Goal: Task Accomplishment & Management: Manage account settings

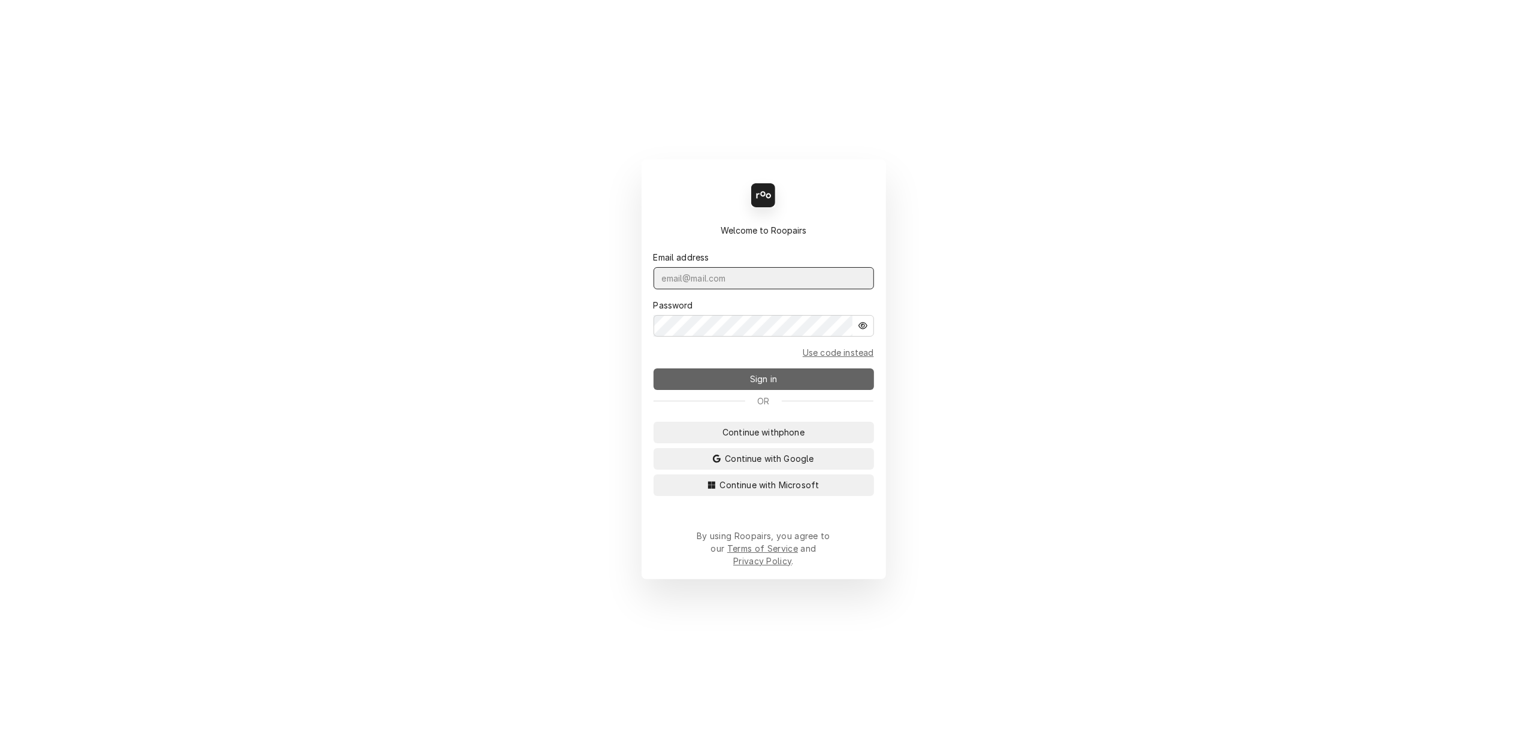
type input "lisa.techsolutions@aol.com"
click at [757, 385] on span "Sign in" at bounding box center [764, 379] width 32 height 13
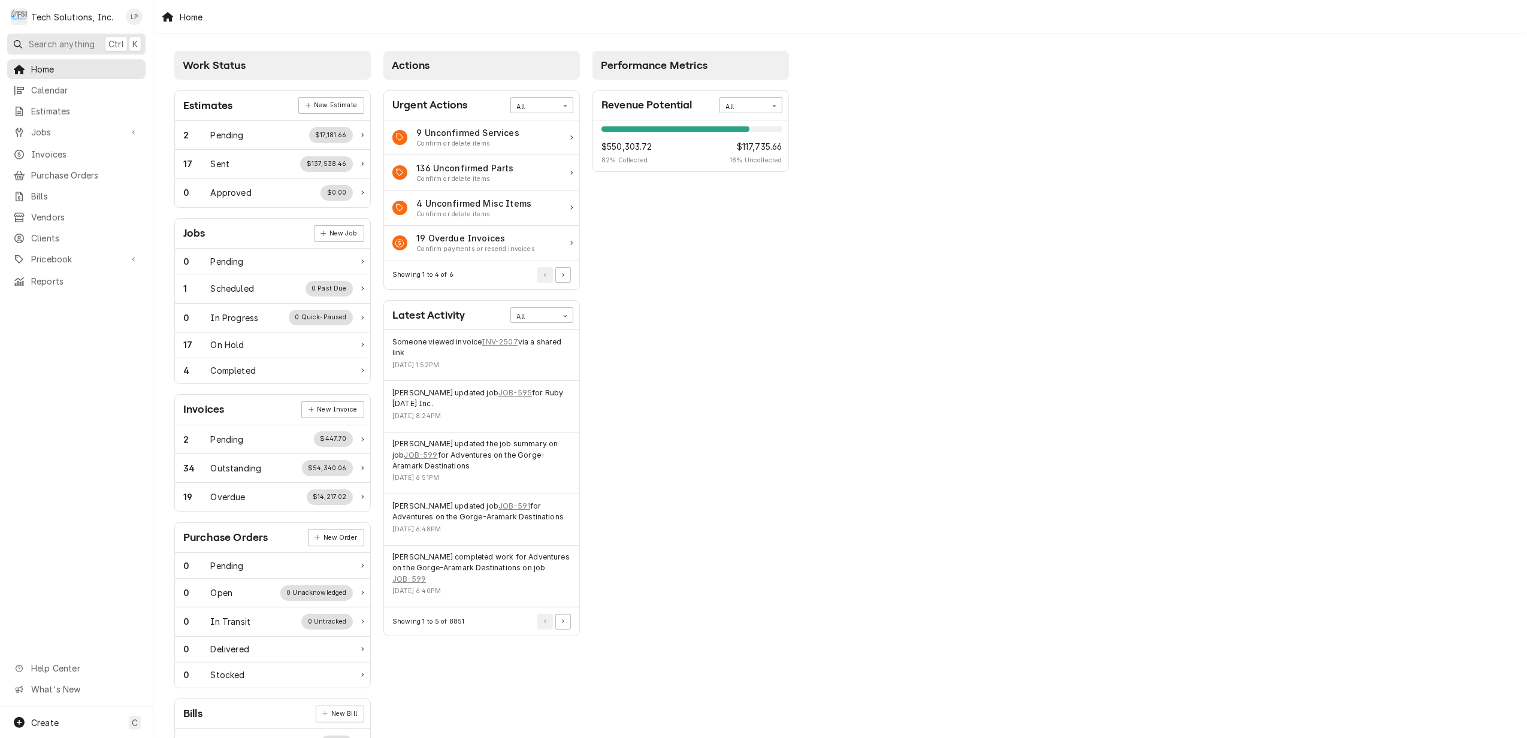
click at [70, 46] on span "Search anything" at bounding box center [62, 44] width 66 height 13
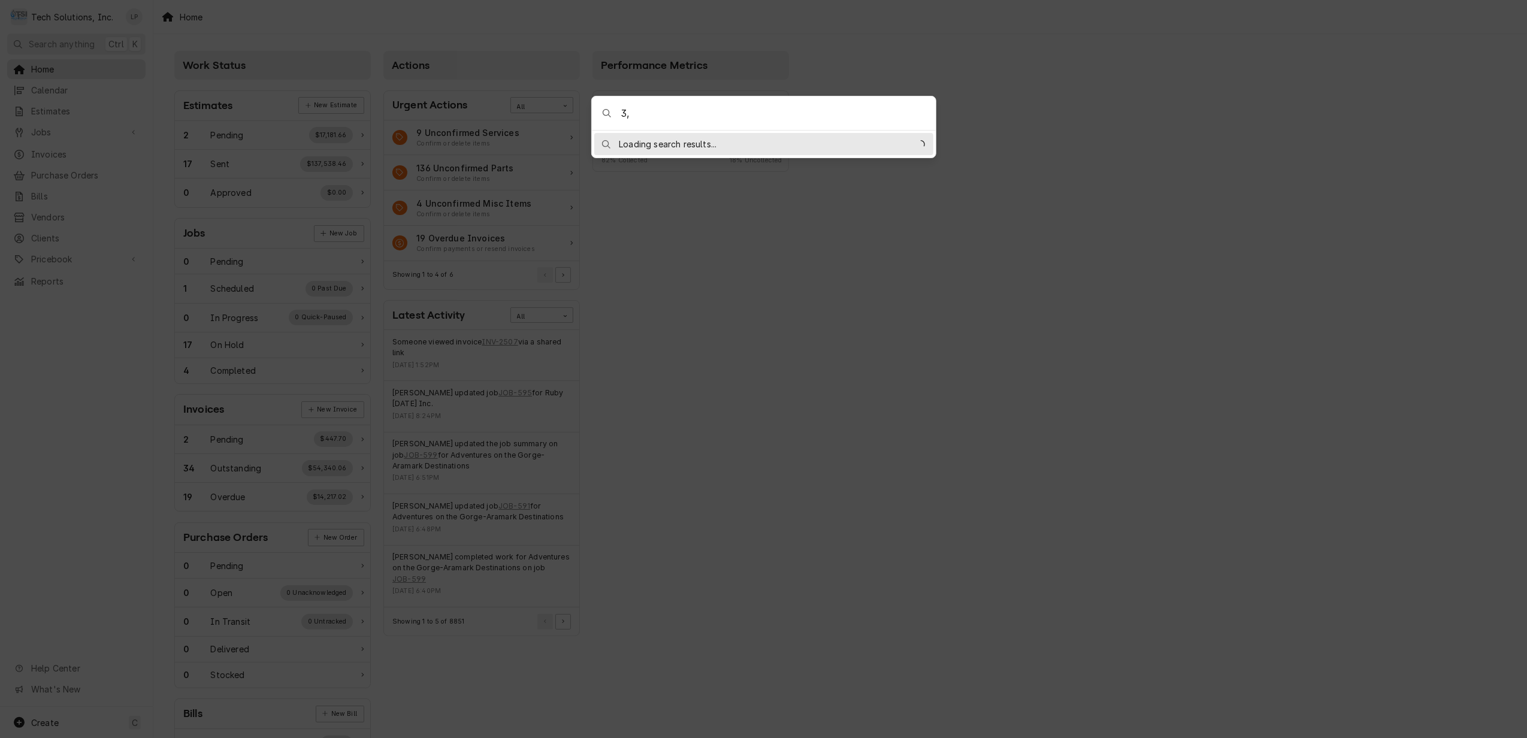
type input "3"
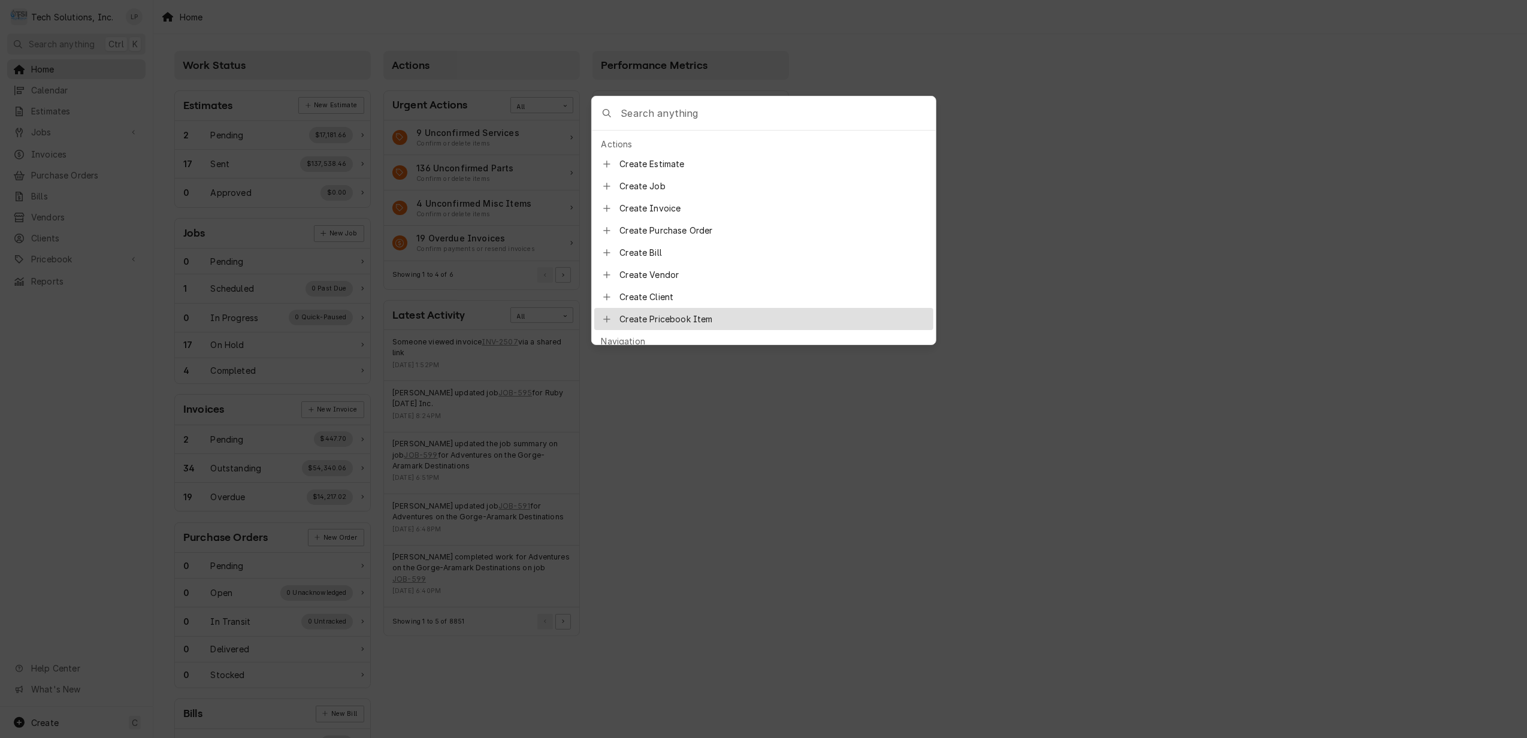
click at [1012, 406] on body "T Tech Solutions, Inc. LP Search anything Ctrl K Home Calendar Estimates Jobs J…" at bounding box center [763, 369] width 1527 height 738
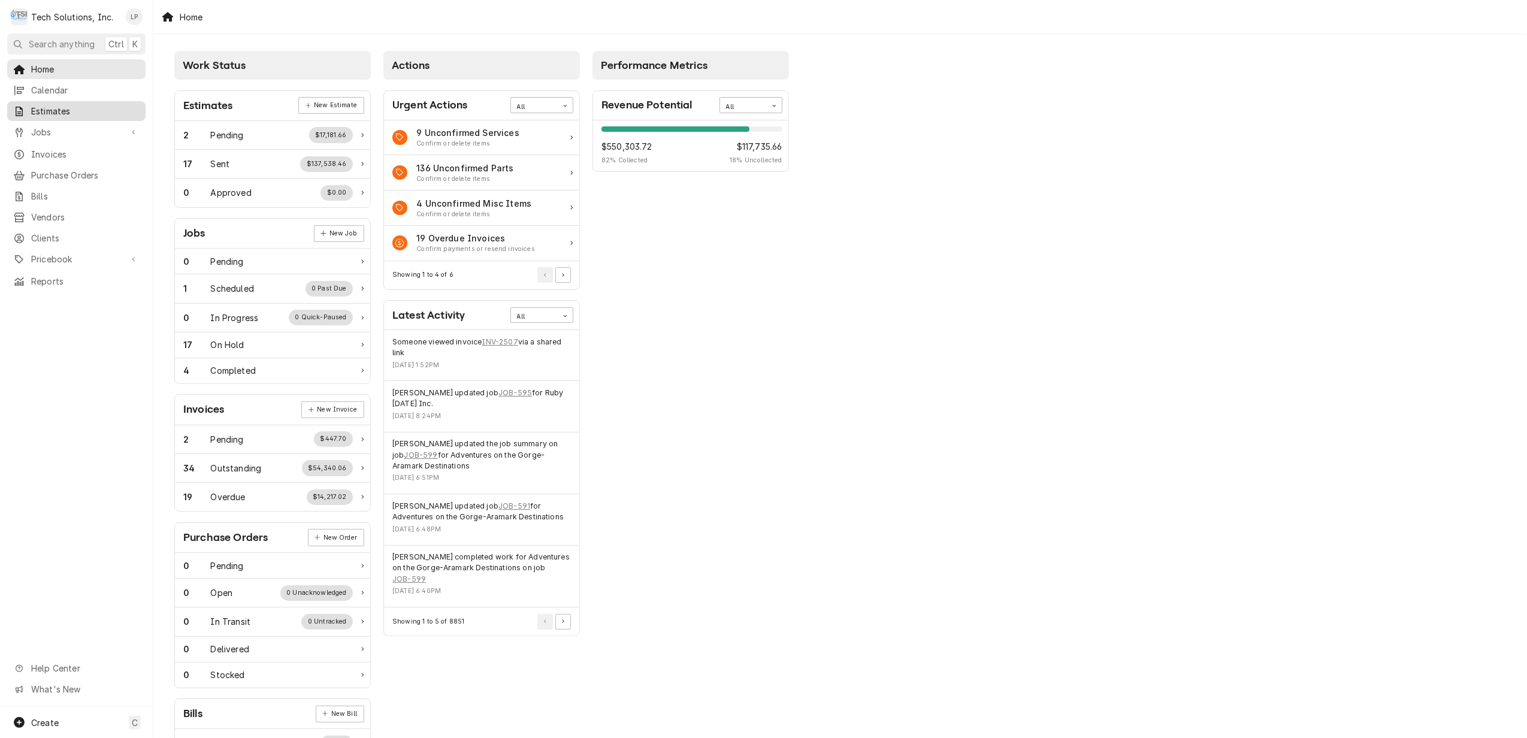
click at [50, 110] on span "Estimates" at bounding box center [85, 111] width 108 height 13
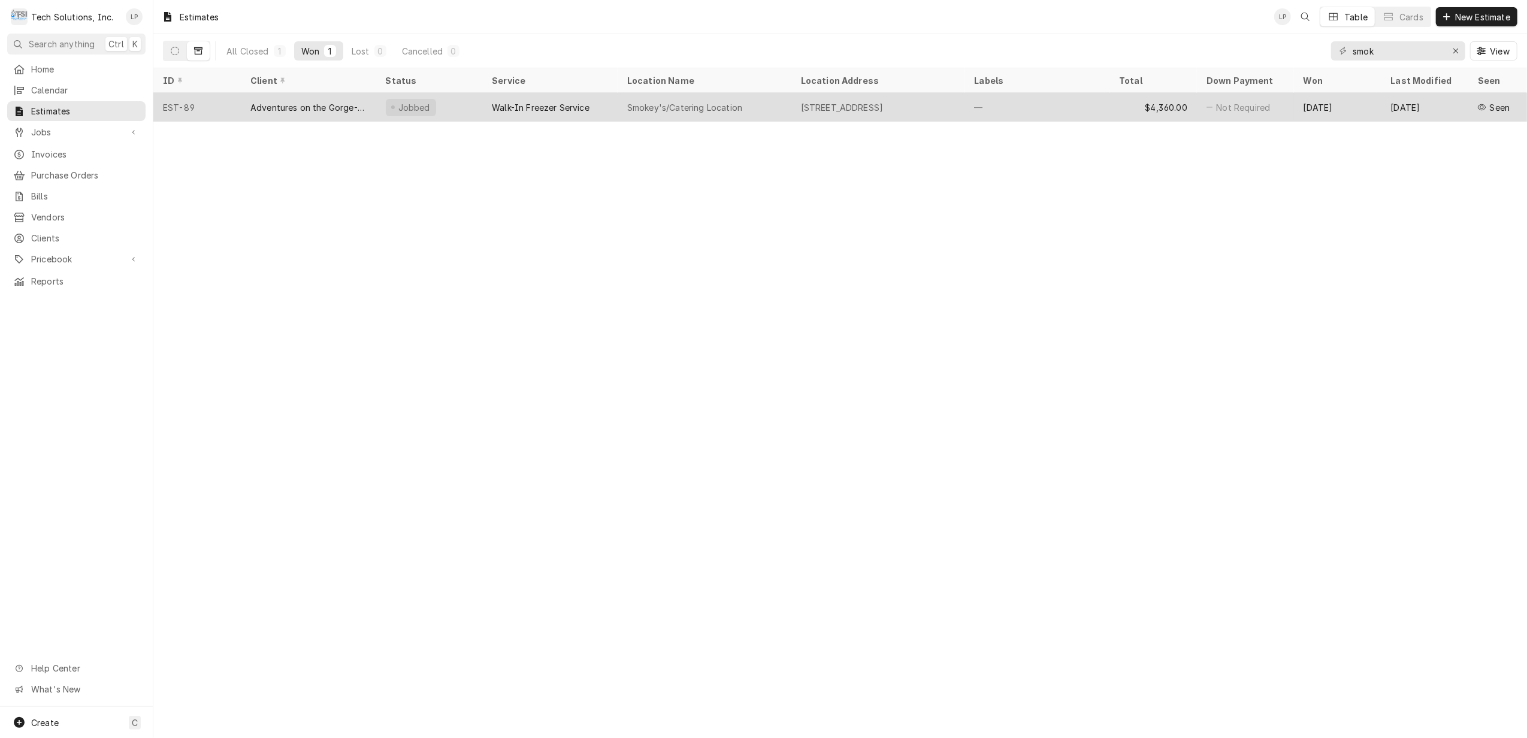
click at [690, 101] on div "Smokey's/Catering Location" at bounding box center [684, 107] width 115 height 13
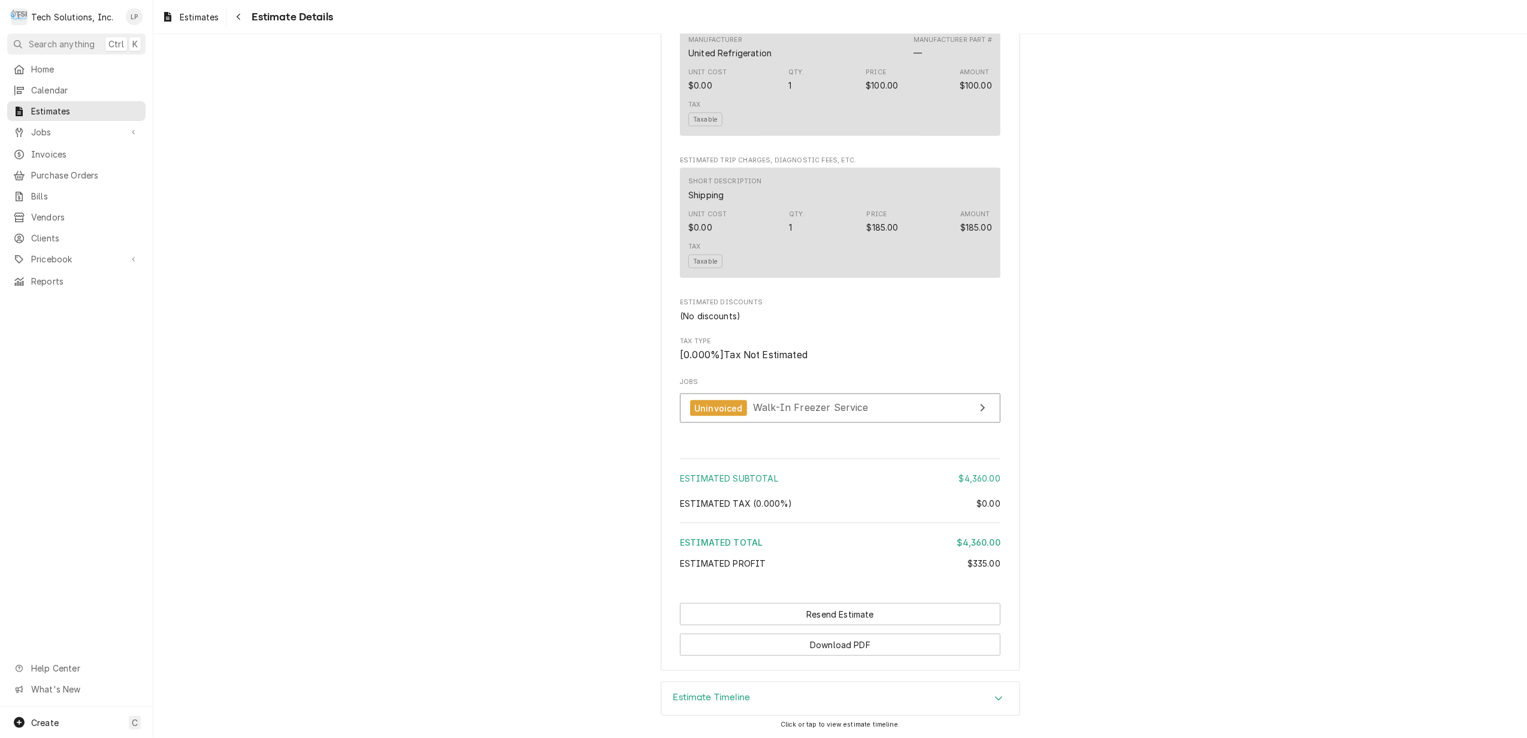
scroll to position [1412, 0]
click at [817, 402] on span "Walk-In Freezer Service" at bounding box center [811, 408] width 116 height 12
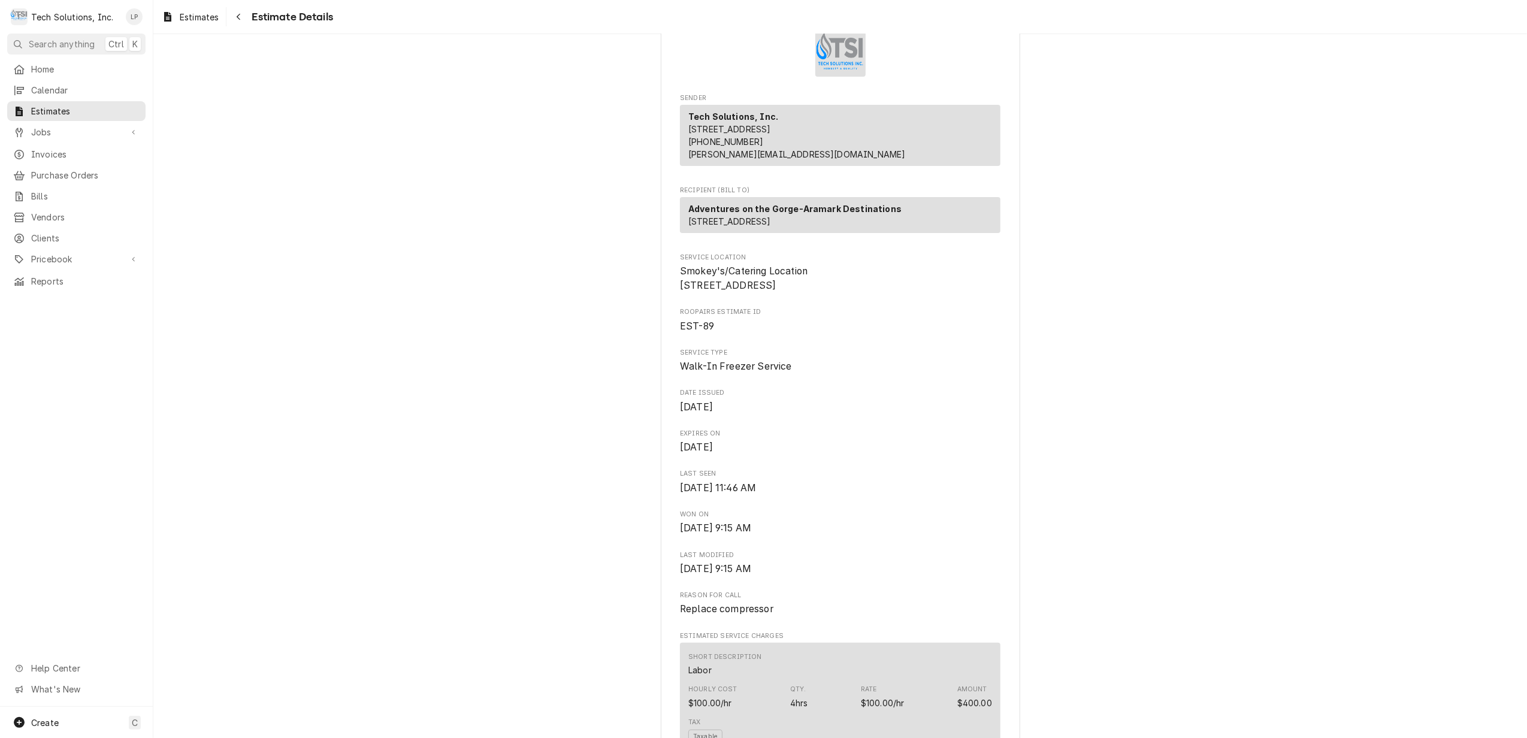
scroll to position [0, 0]
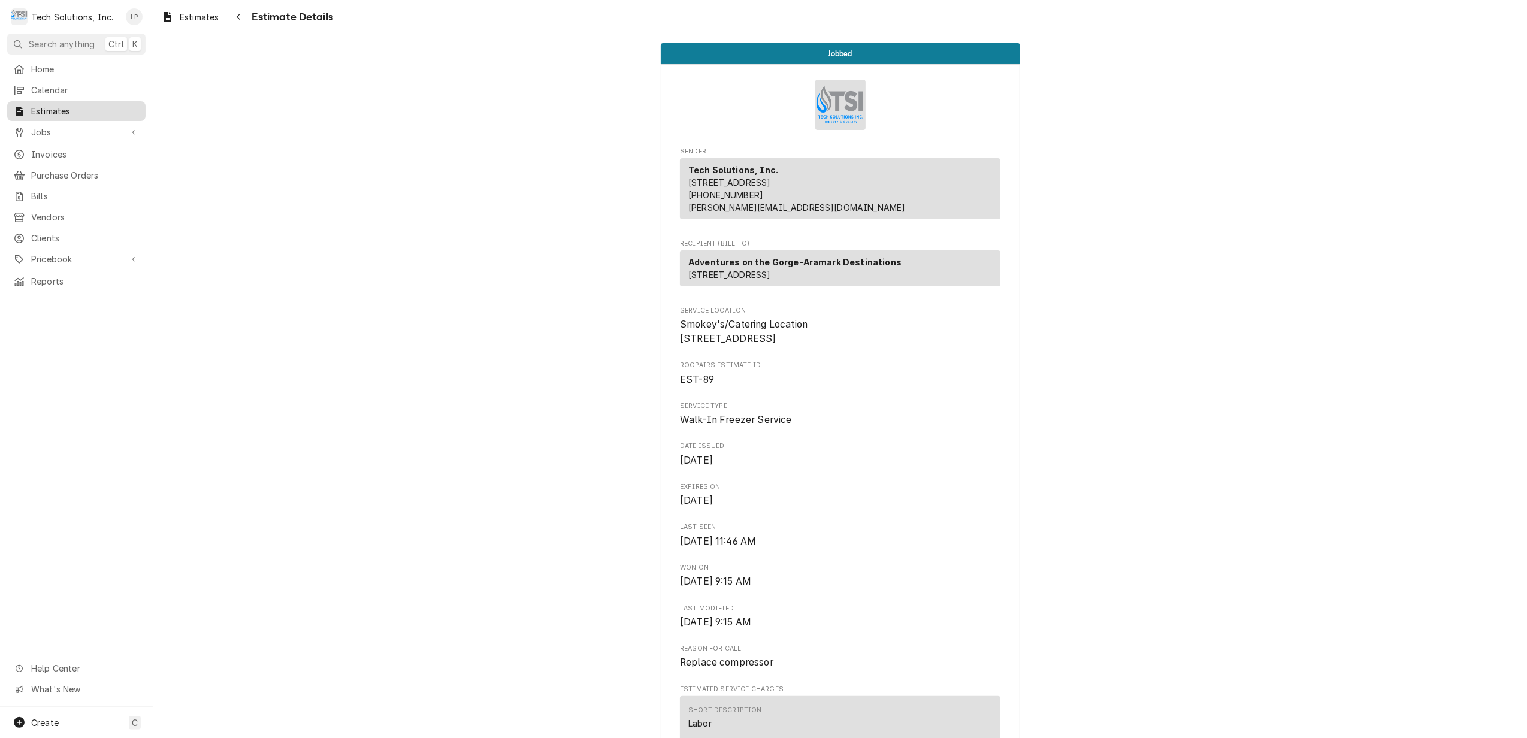
click at [51, 111] on span "Estimates" at bounding box center [85, 111] width 108 height 13
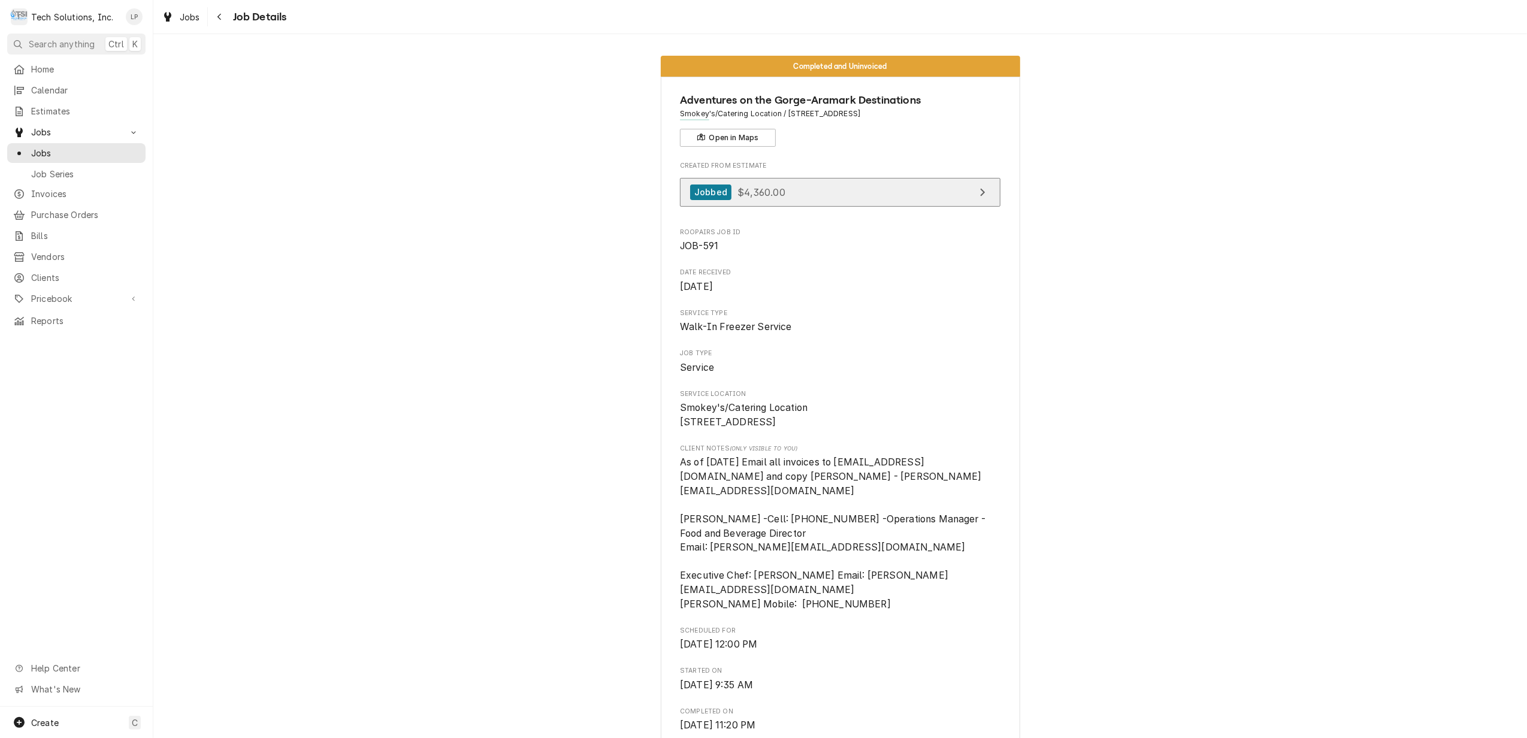
click at [759, 191] on span "$4,360.00" at bounding box center [761, 192] width 47 height 12
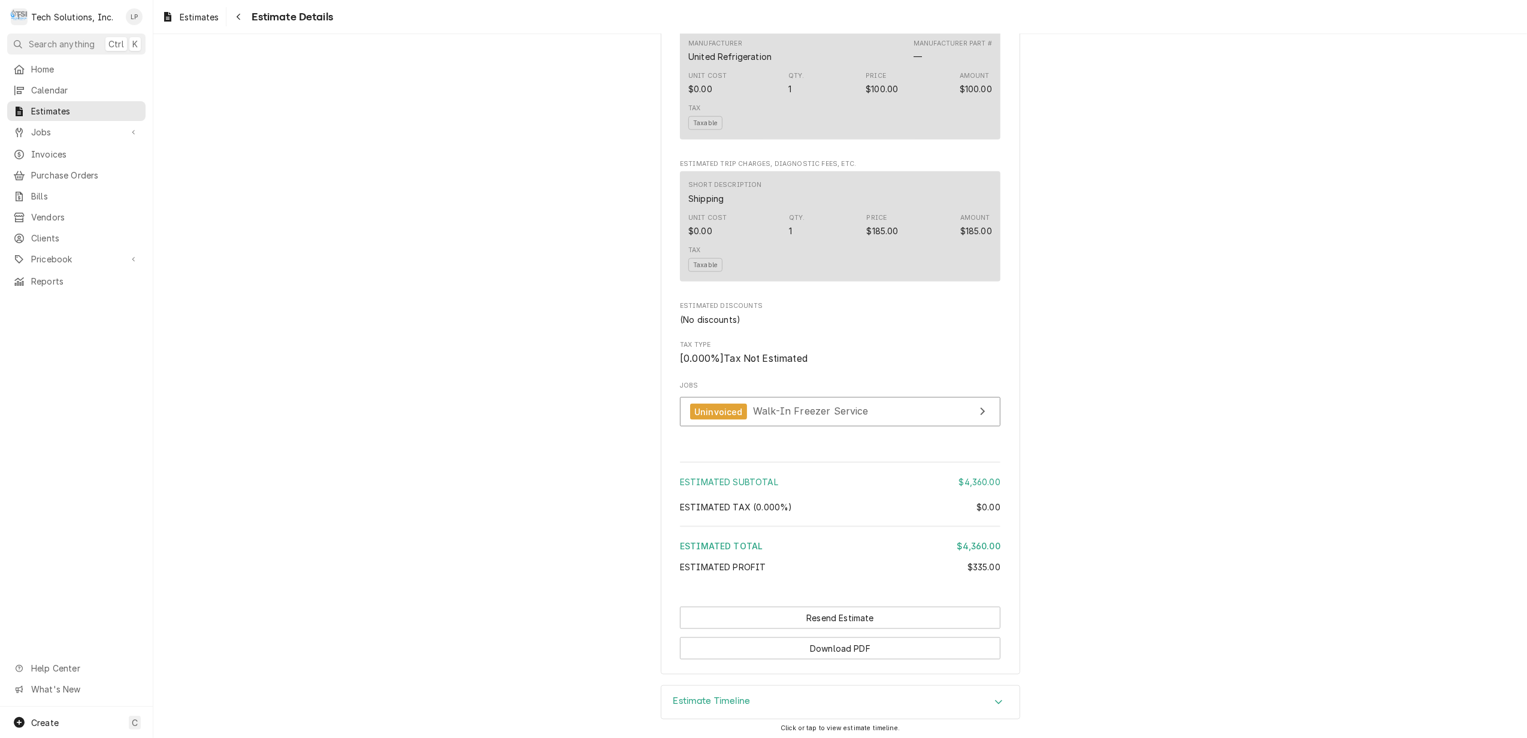
scroll to position [1412, 0]
click at [839, 404] on span "Walk-In Freezer Service" at bounding box center [811, 408] width 116 height 12
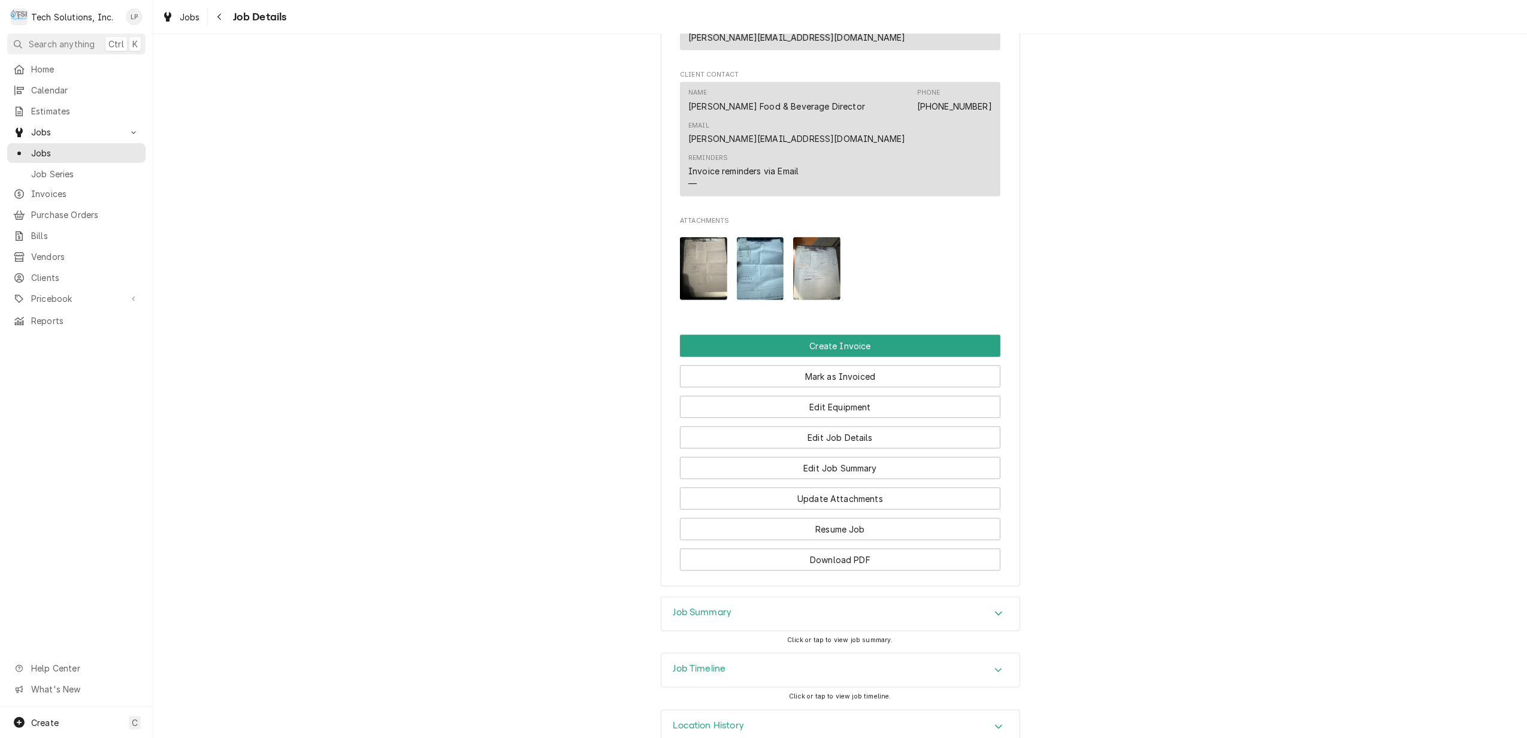
scroll to position [1101, 0]
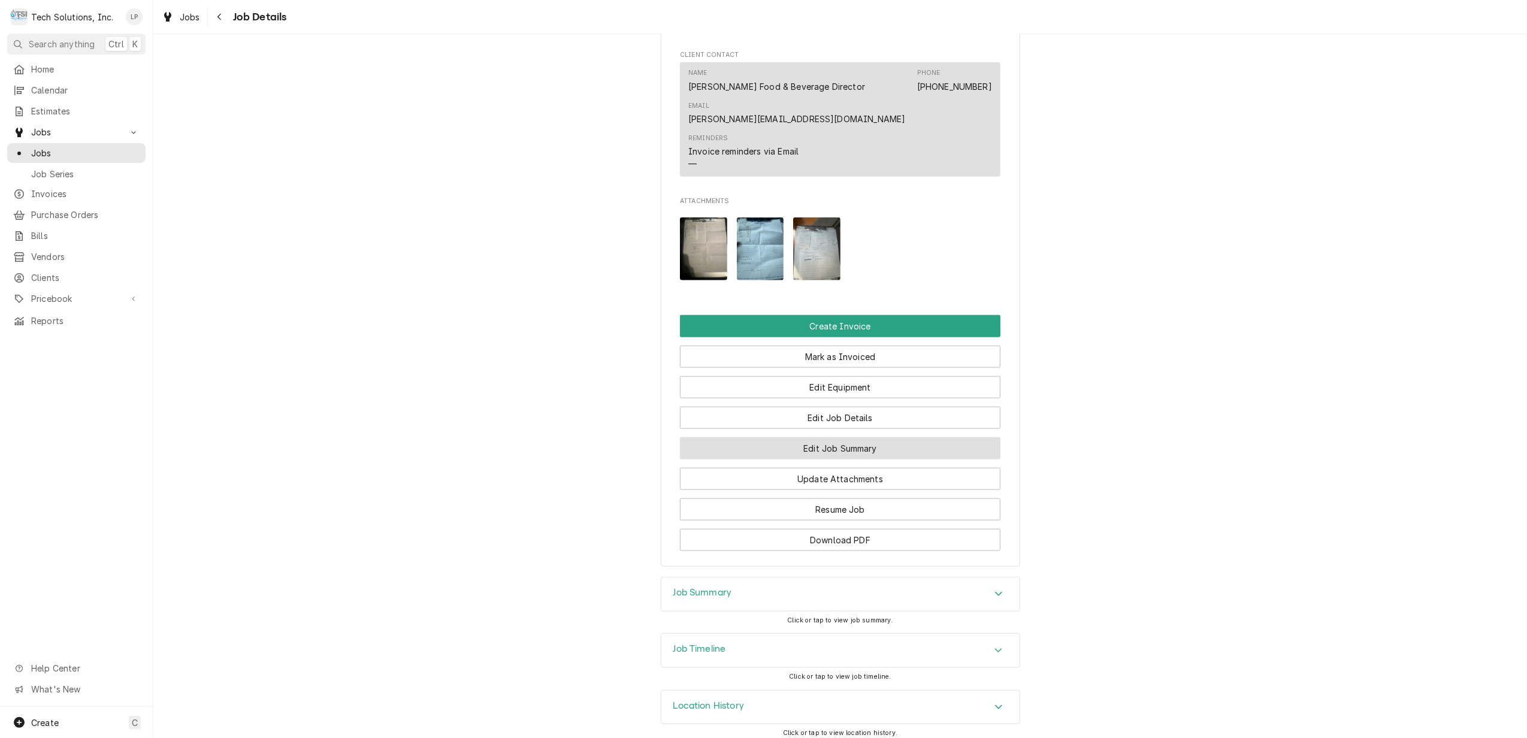
click at [909, 437] on button "Edit Job Summary" at bounding box center [840, 448] width 321 height 22
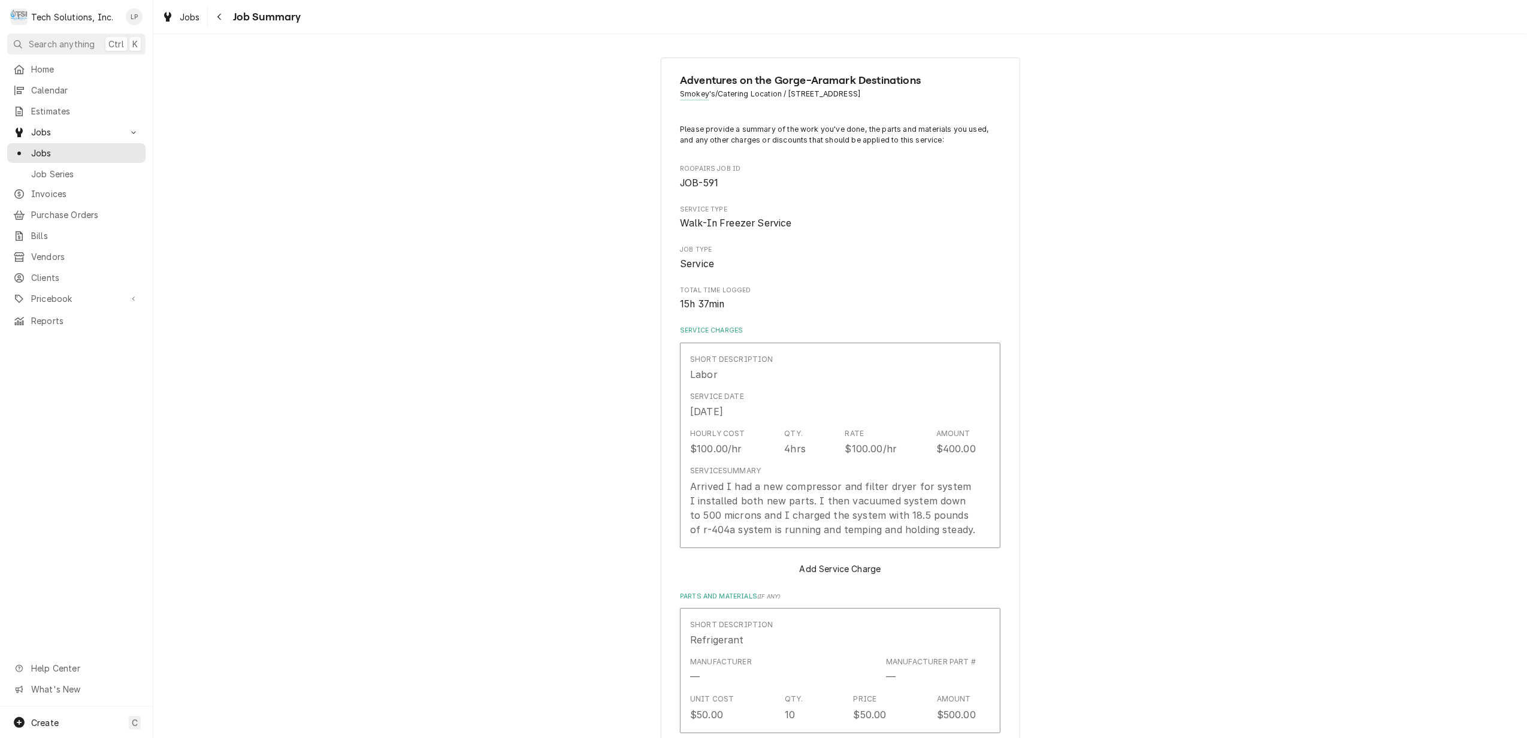
type textarea "x"
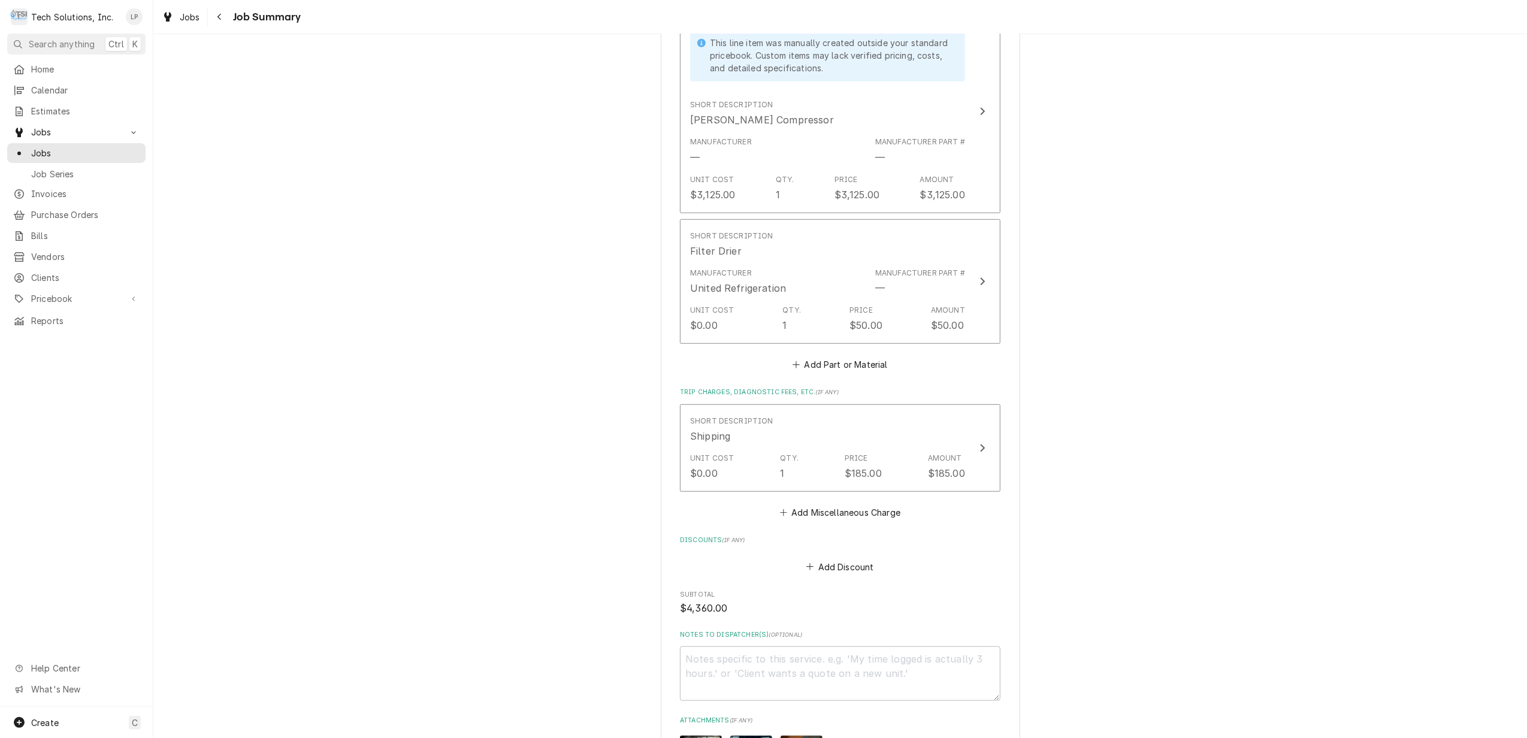
scroll to position [1098, 0]
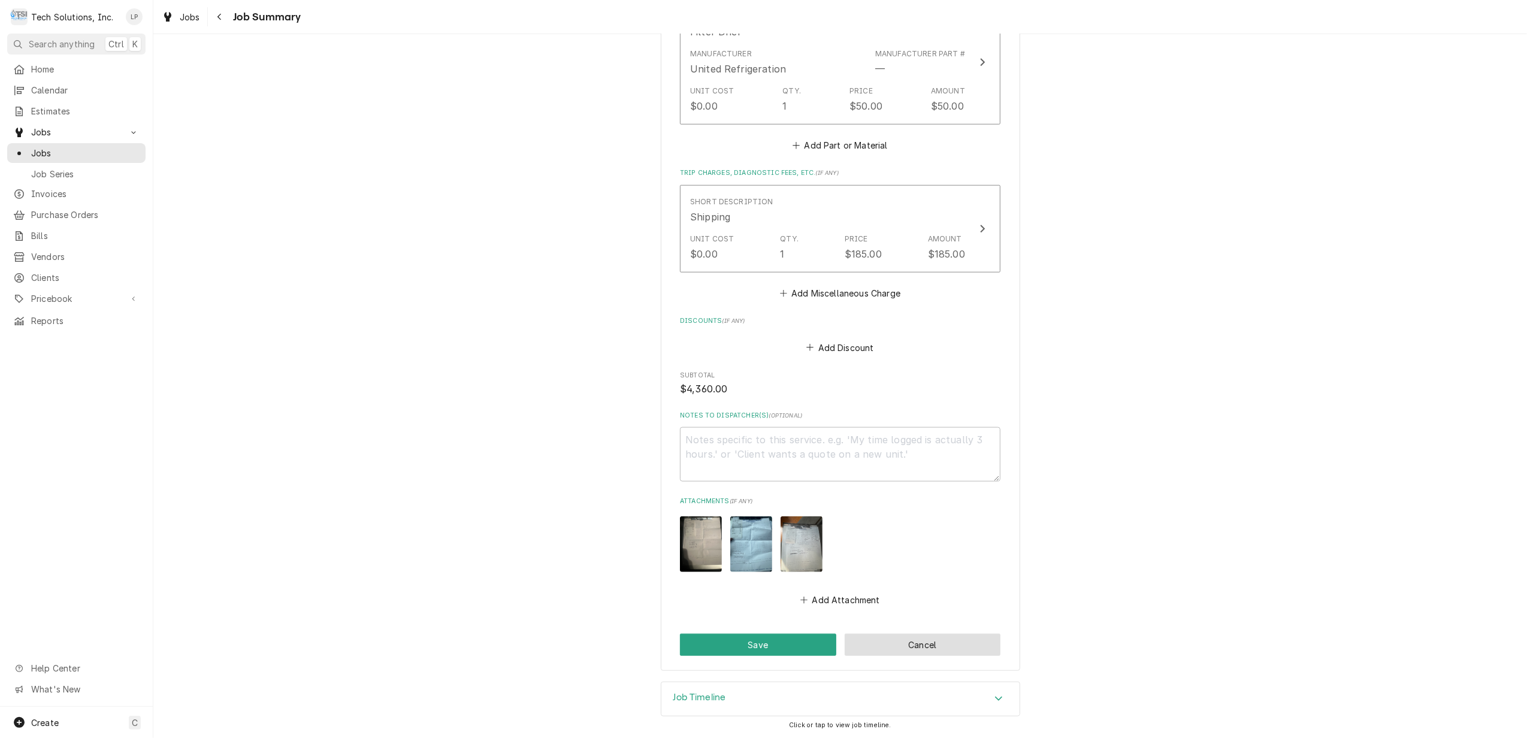
click at [936, 643] on button "Cancel" at bounding box center [923, 645] width 156 height 22
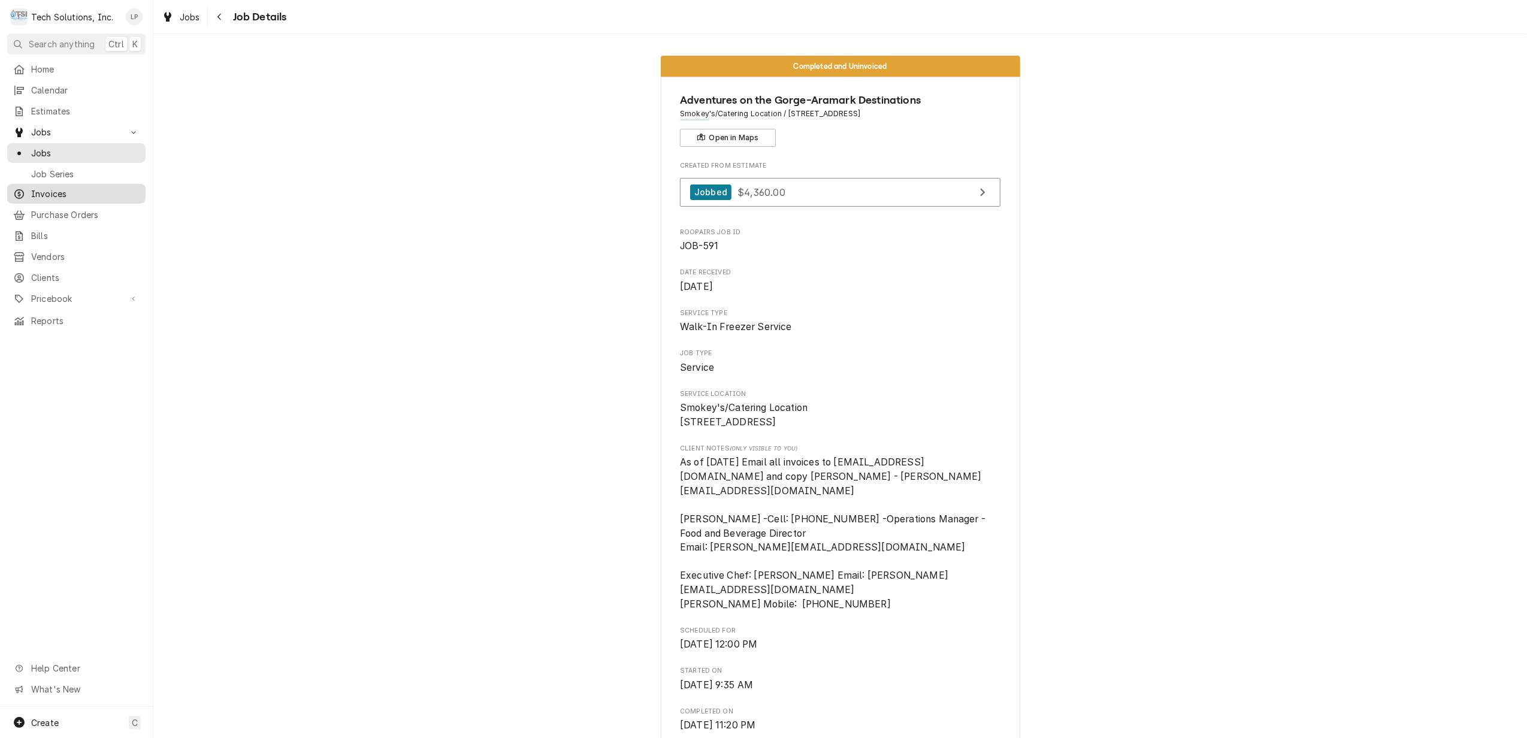
click at [48, 192] on span "Invoices" at bounding box center [85, 194] width 108 height 13
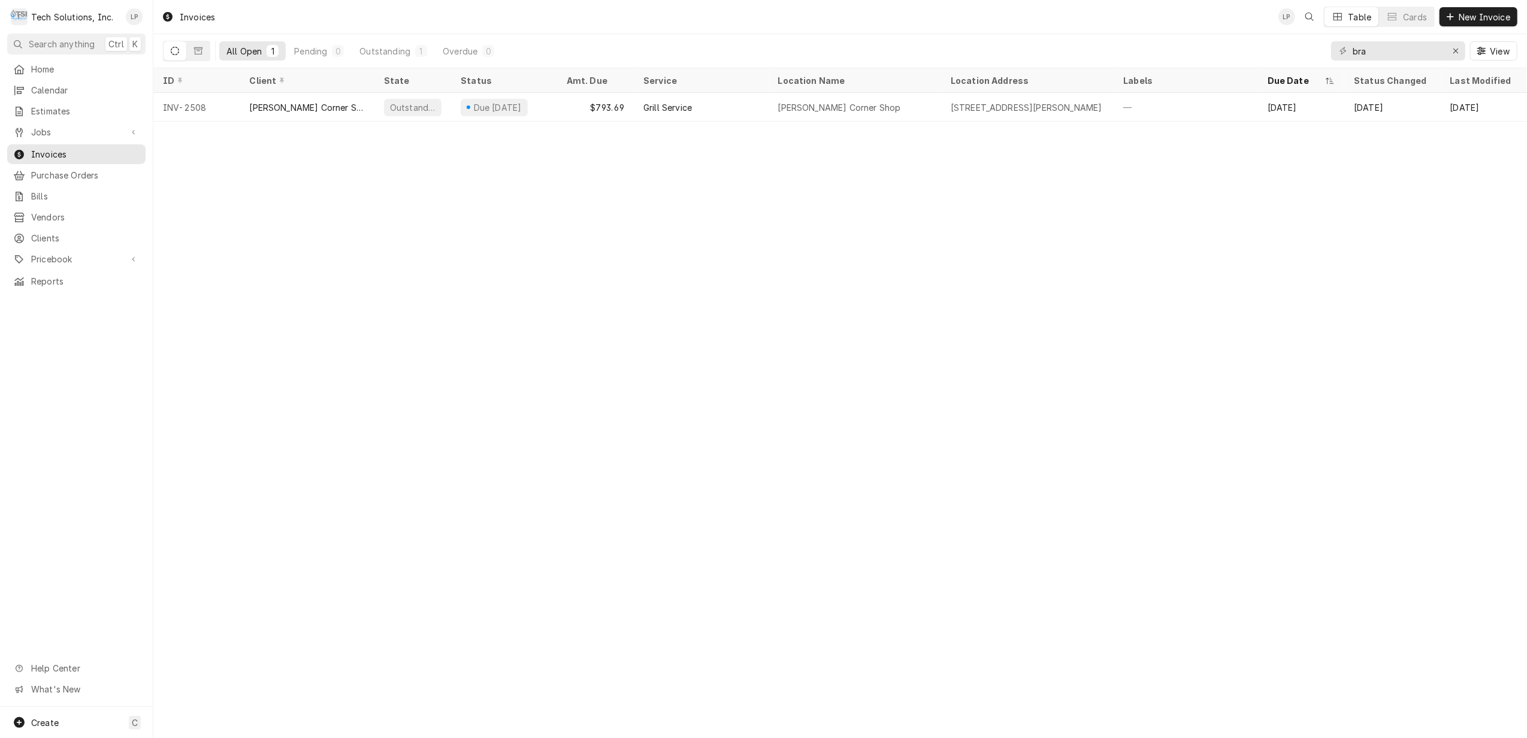
click at [174, 51] on icon "Dynamic Content Wrapper" at bounding box center [175, 51] width 8 height 8
click at [1460, 48] on div "Erase input" at bounding box center [1456, 51] width 12 height 12
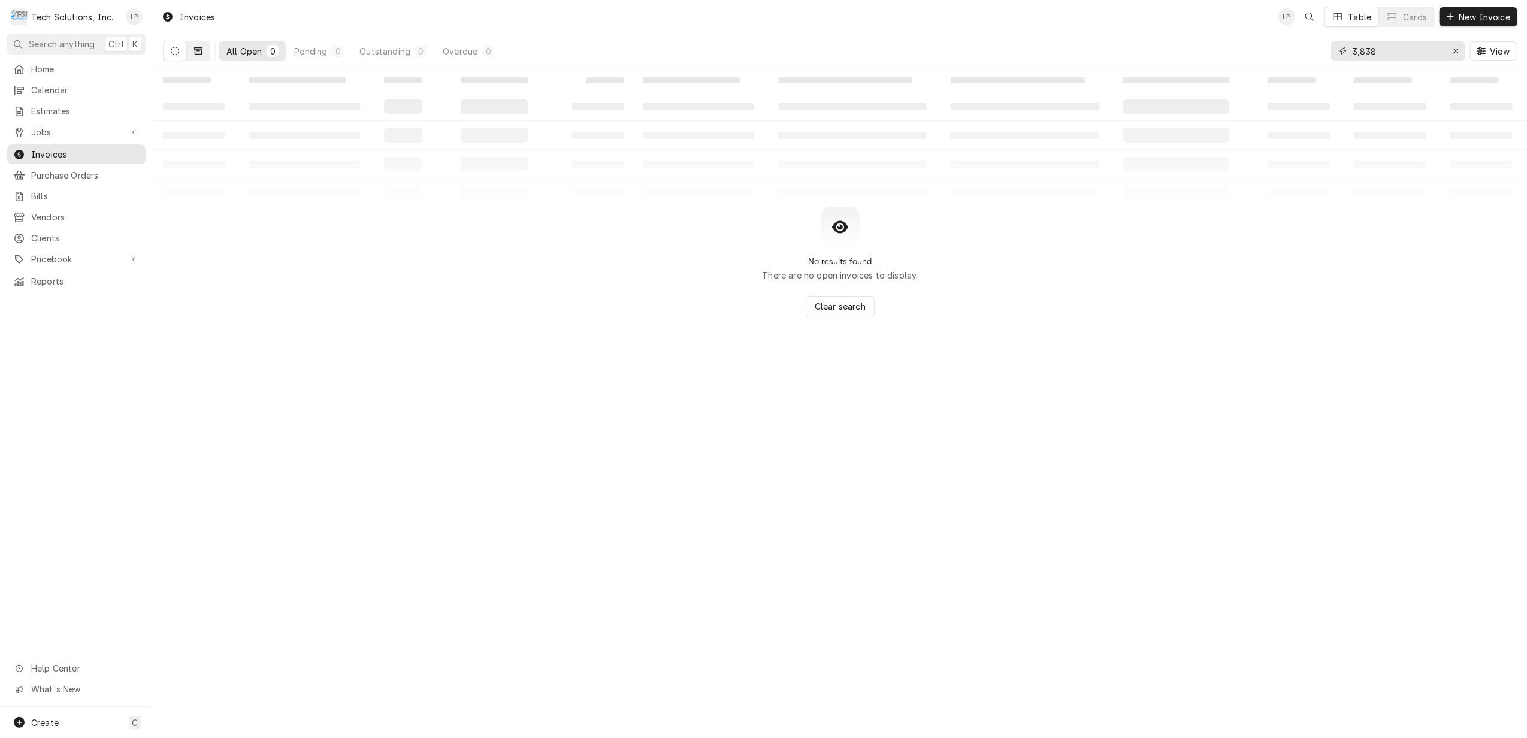
type input "3,838"
click at [197, 49] on icon "Dynamic Content Wrapper" at bounding box center [198, 50] width 8 height 7
click at [1450, 48] on div "Erase input" at bounding box center [1456, 51] width 12 height 12
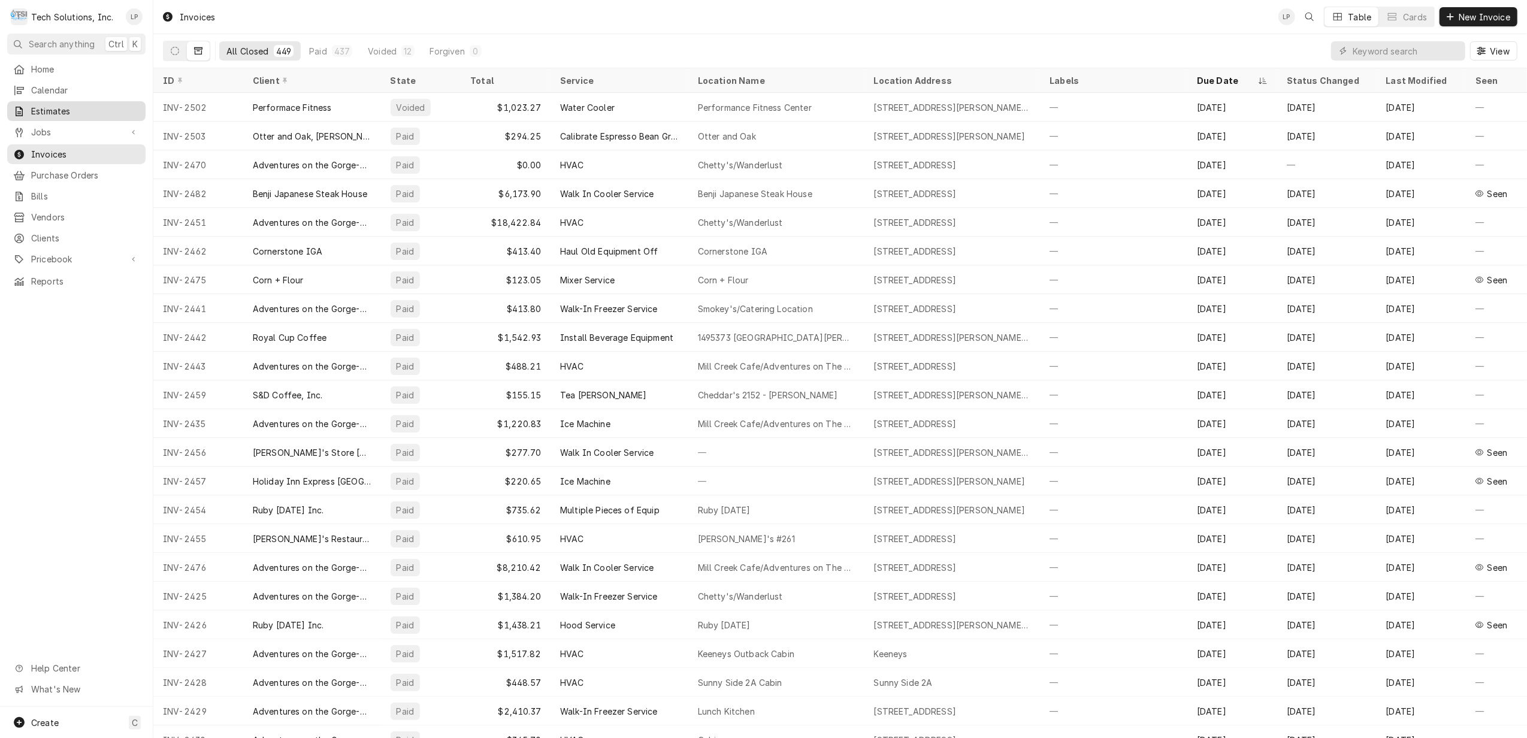
click at [48, 105] on span "Estimates" at bounding box center [85, 111] width 108 height 13
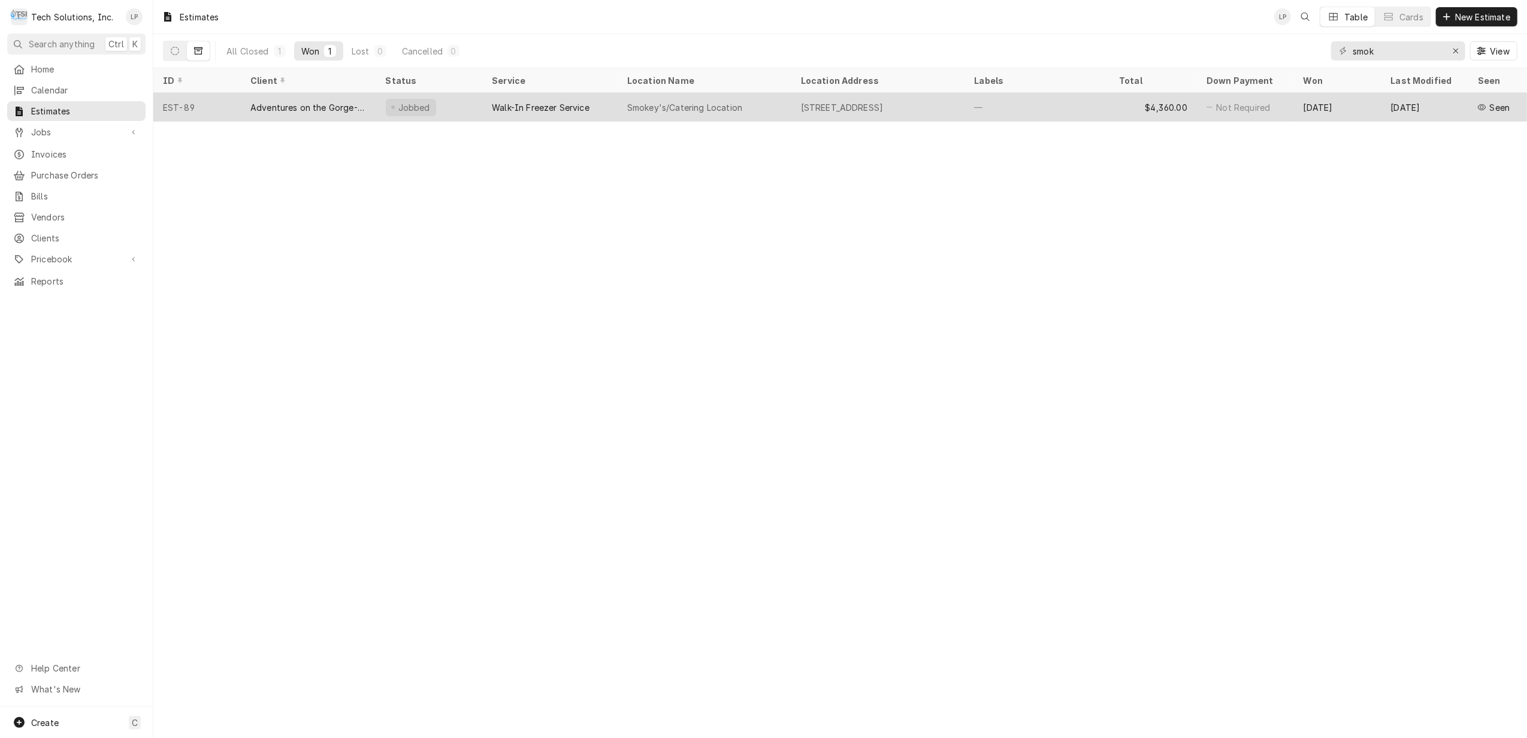
click at [842, 104] on div "[STREET_ADDRESS]" at bounding box center [842, 107] width 83 height 13
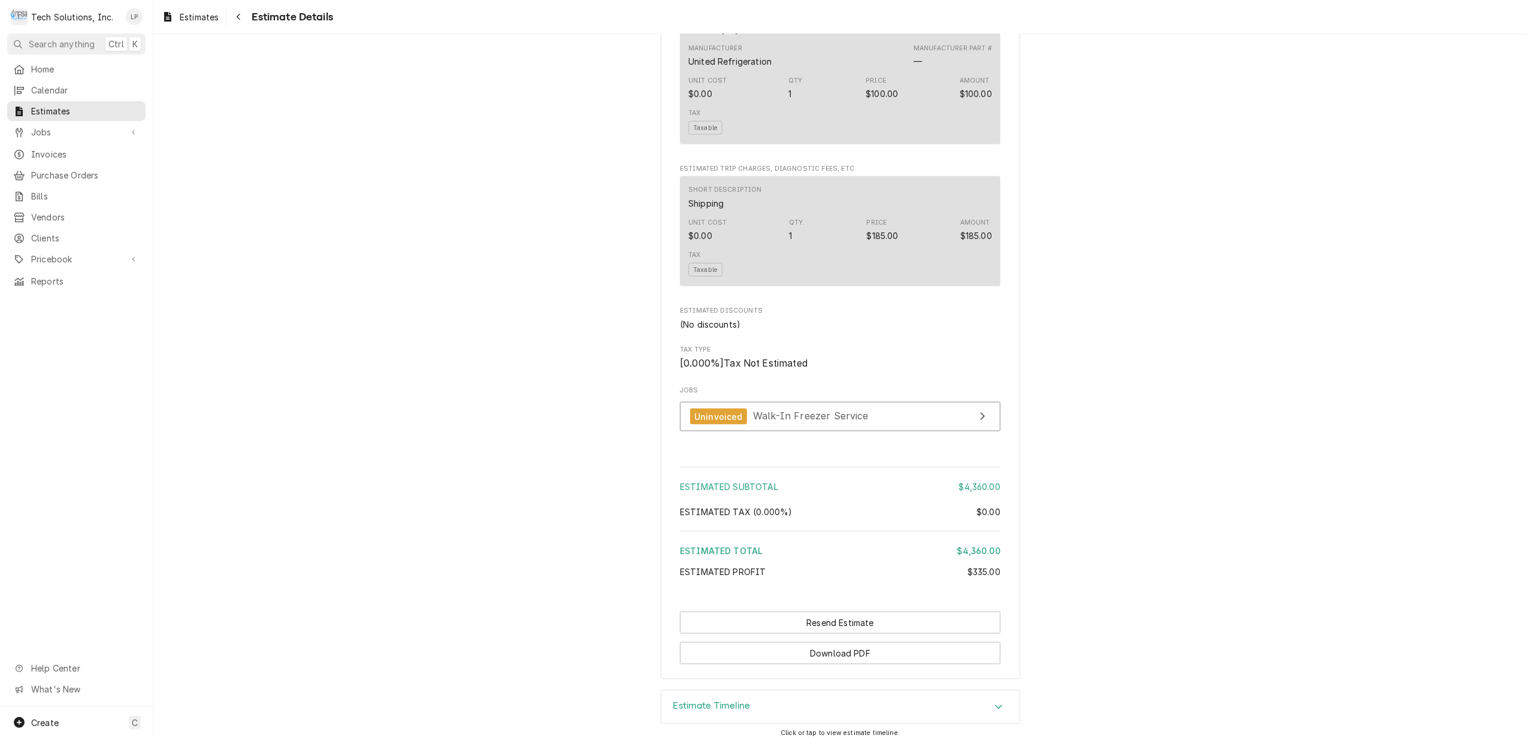
scroll to position [1412, 0]
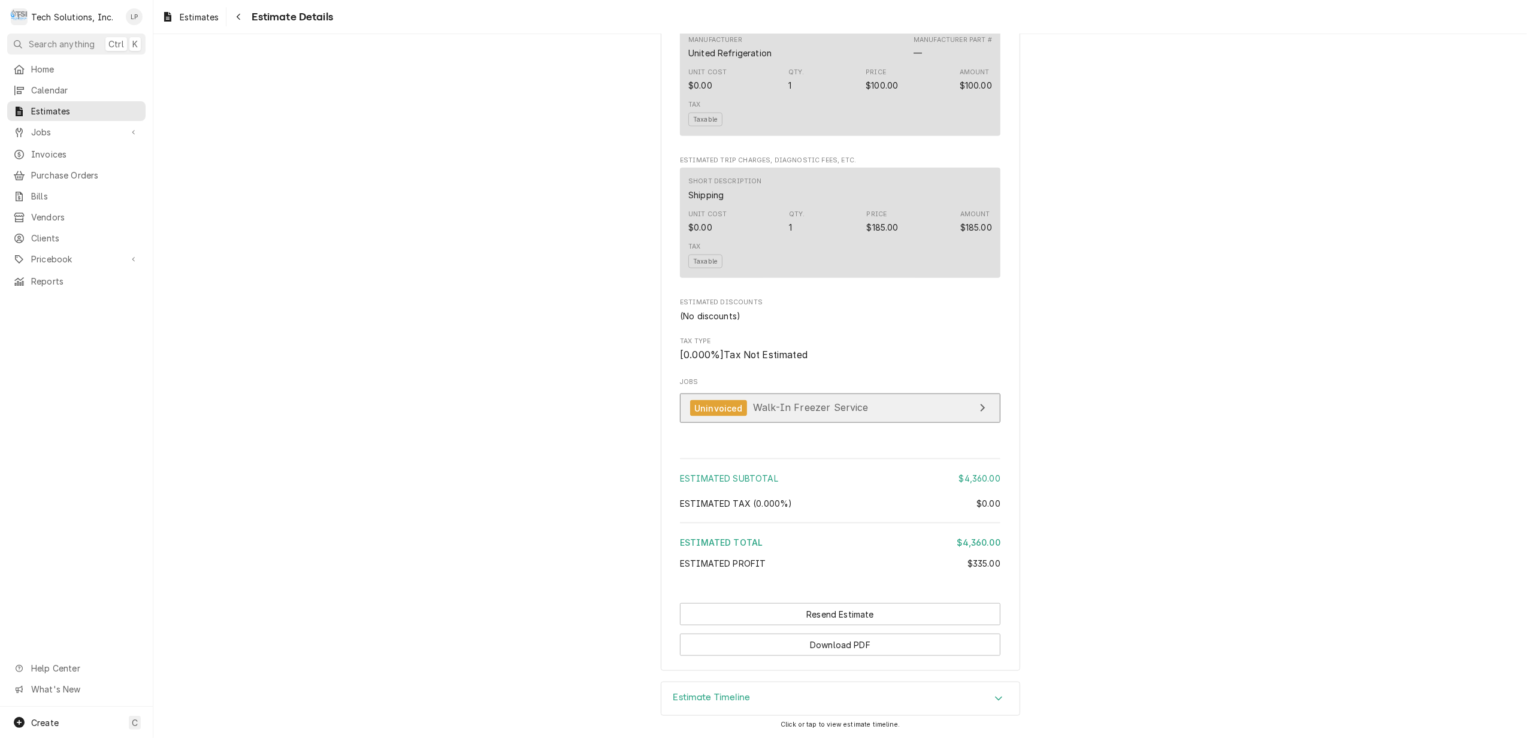
click at [832, 404] on span "Walk-In Freezer Service" at bounding box center [811, 408] width 116 height 12
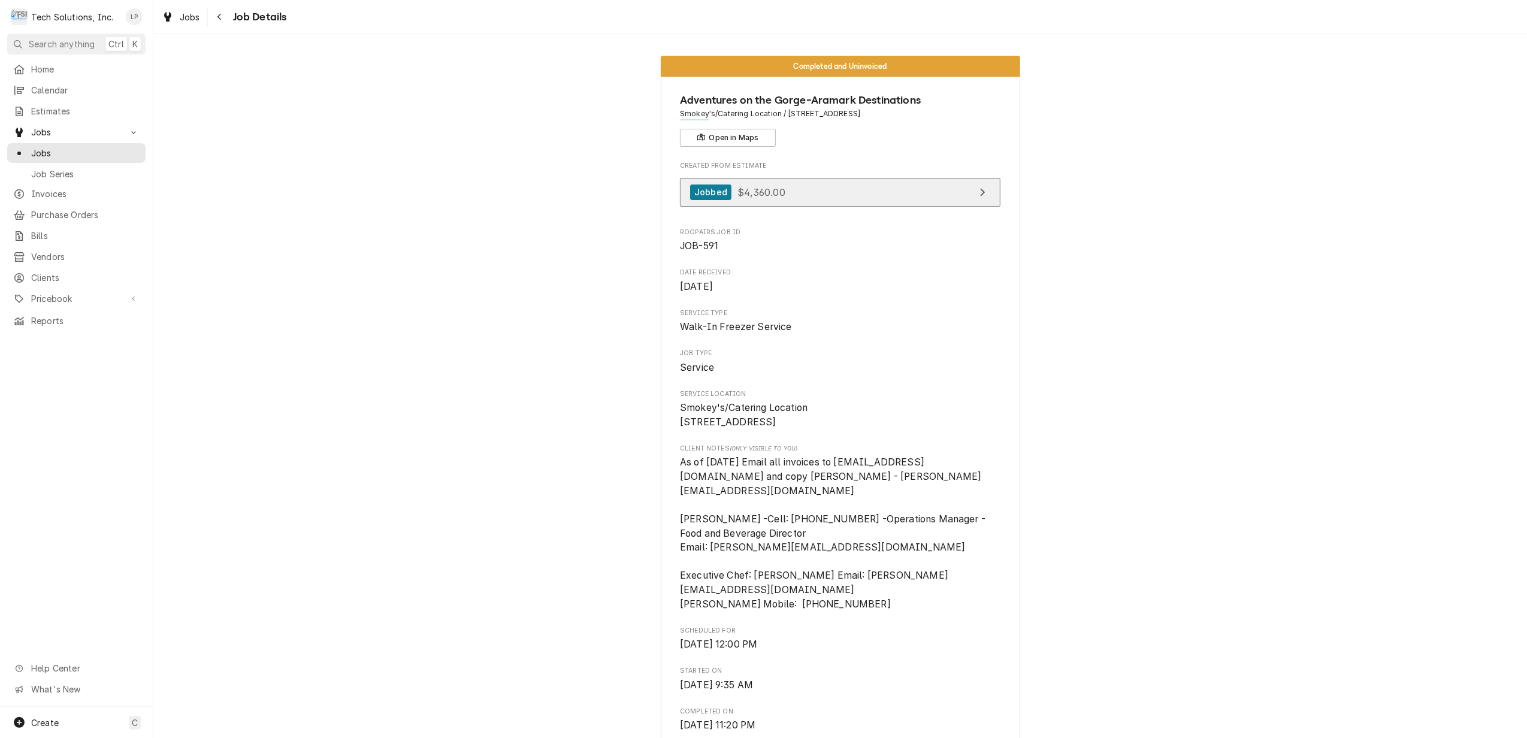
click at [845, 194] on link "Jobbed $4,360.00" at bounding box center [840, 192] width 321 height 29
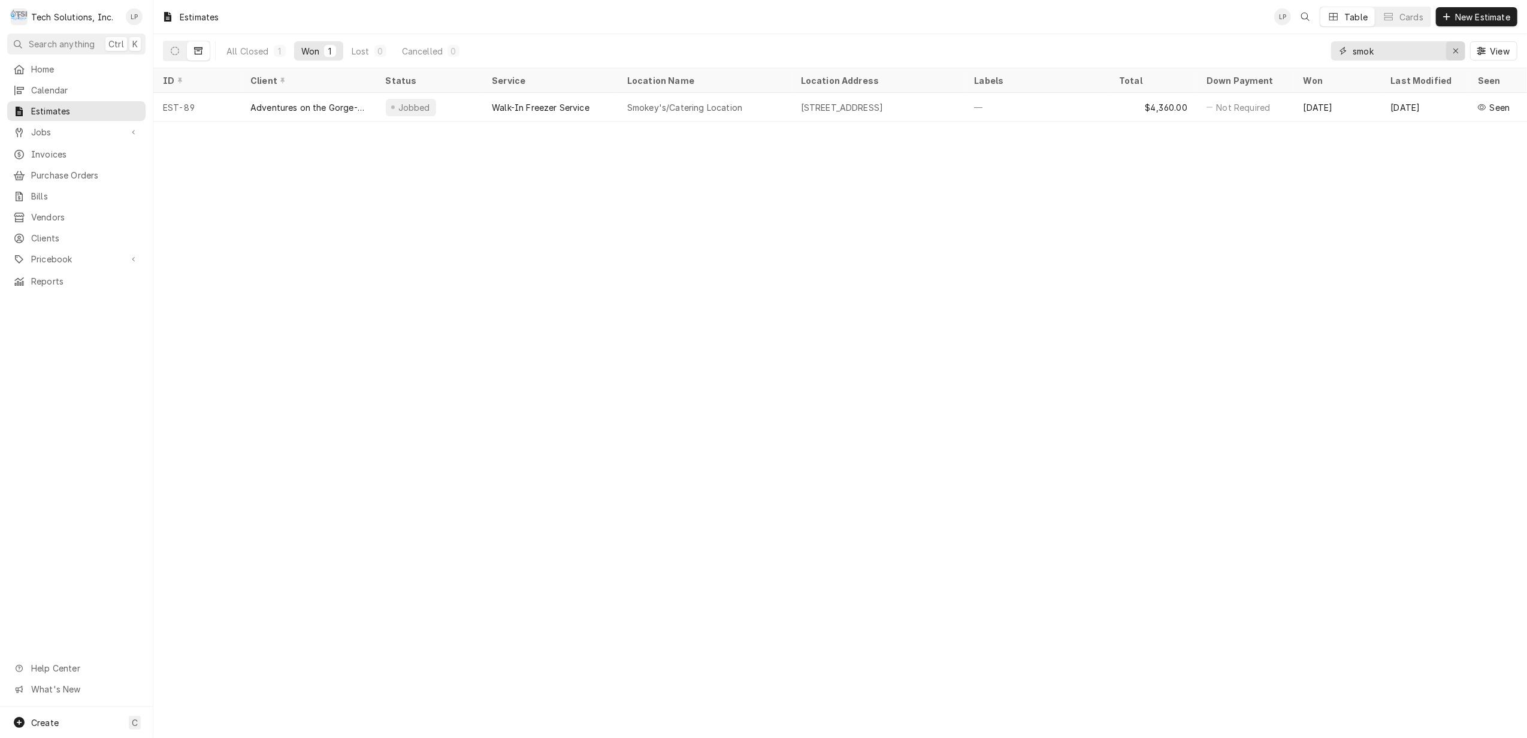
click at [1450, 51] on div "Erase input" at bounding box center [1456, 51] width 12 height 12
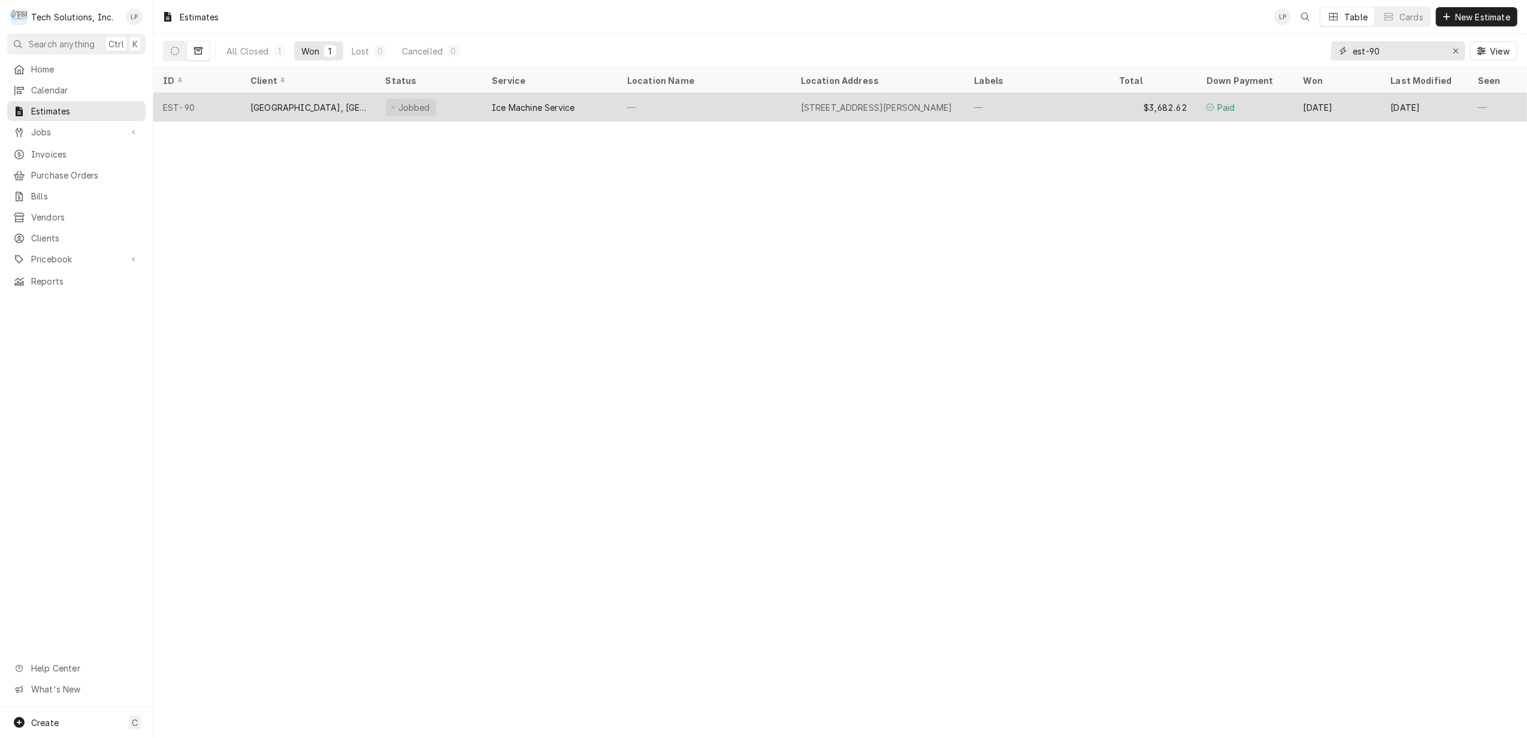
type input "est-90"
click at [726, 111] on div "—" at bounding box center [705, 107] width 174 height 29
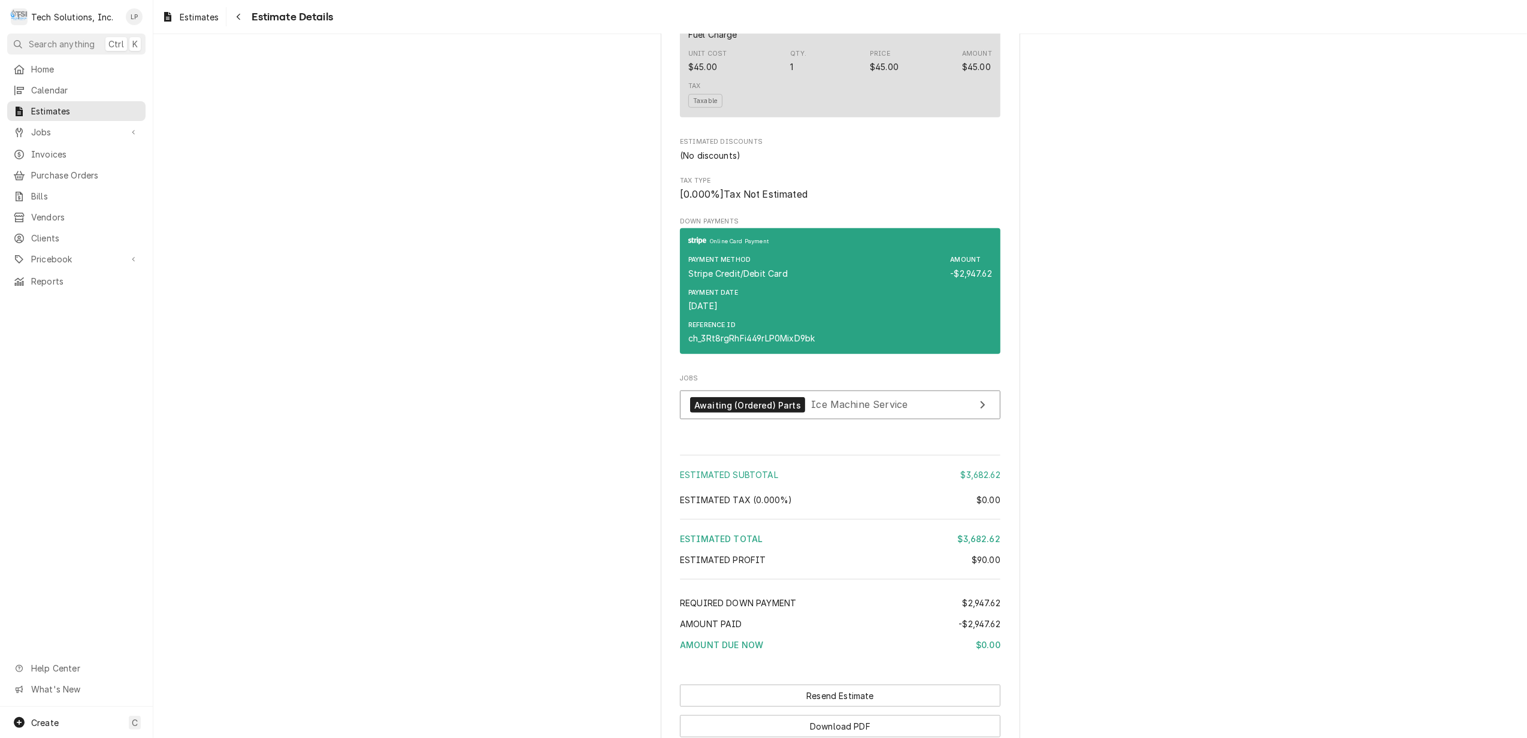
scroll to position [1199, 0]
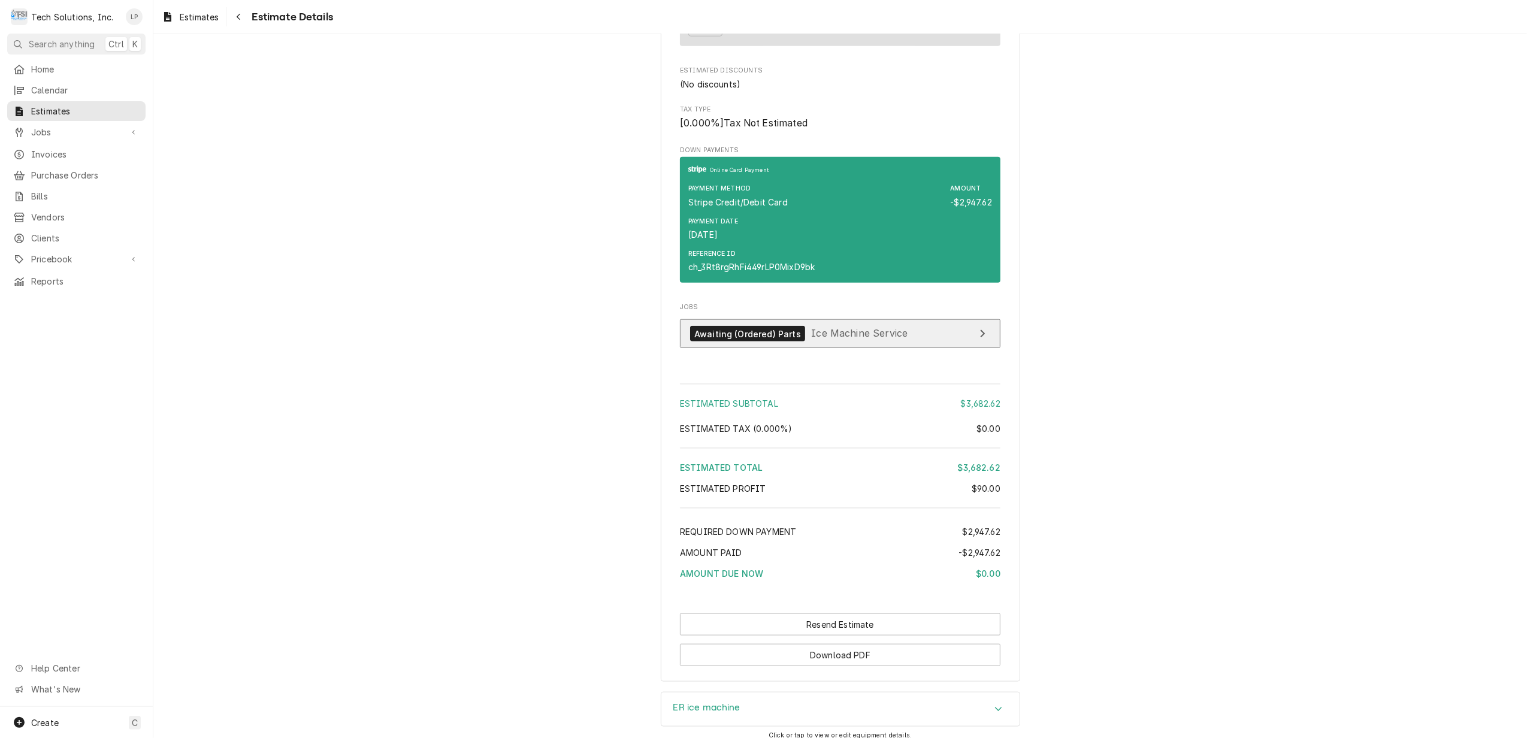
click at [866, 340] on span "Ice Machine Service" at bounding box center [859, 334] width 96 height 12
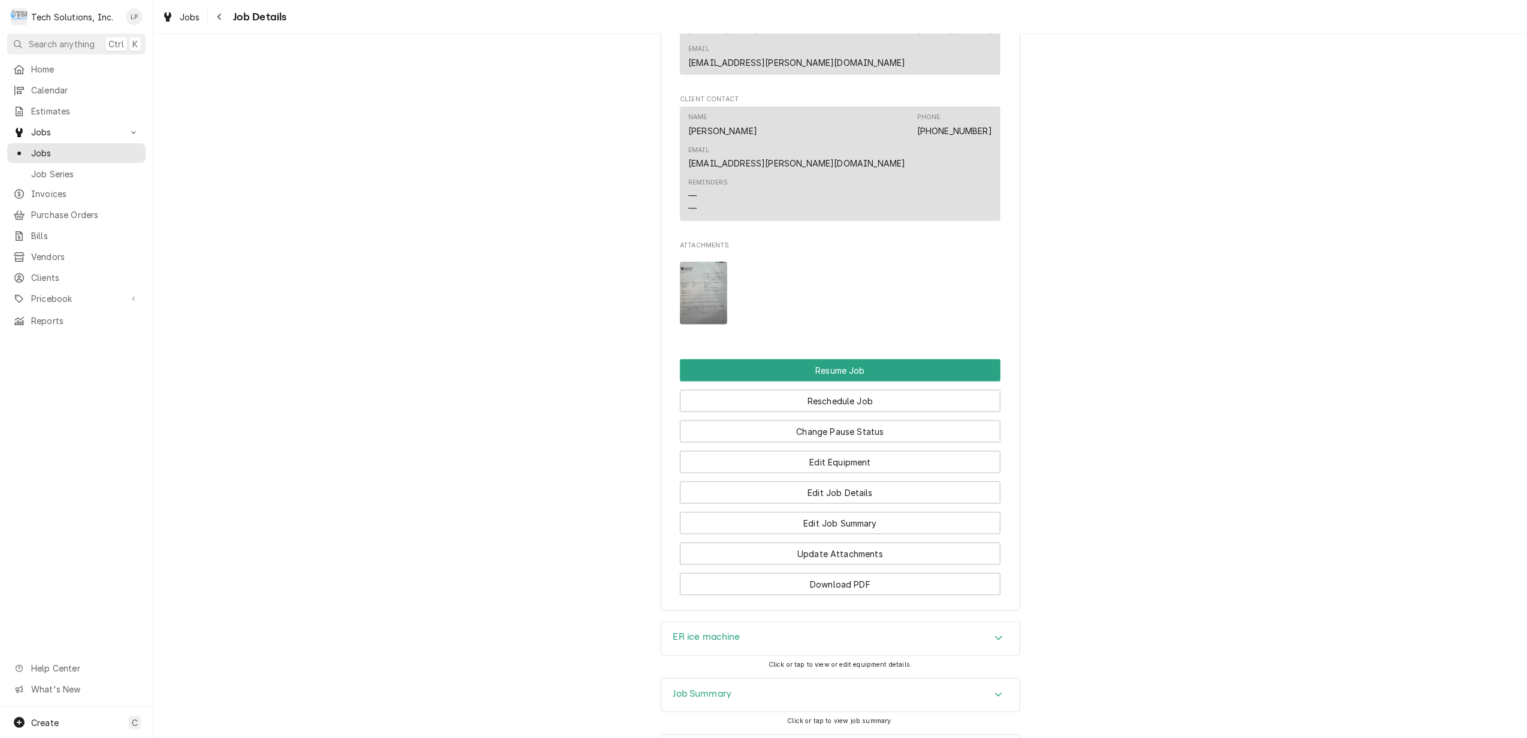
scroll to position [1460, 0]
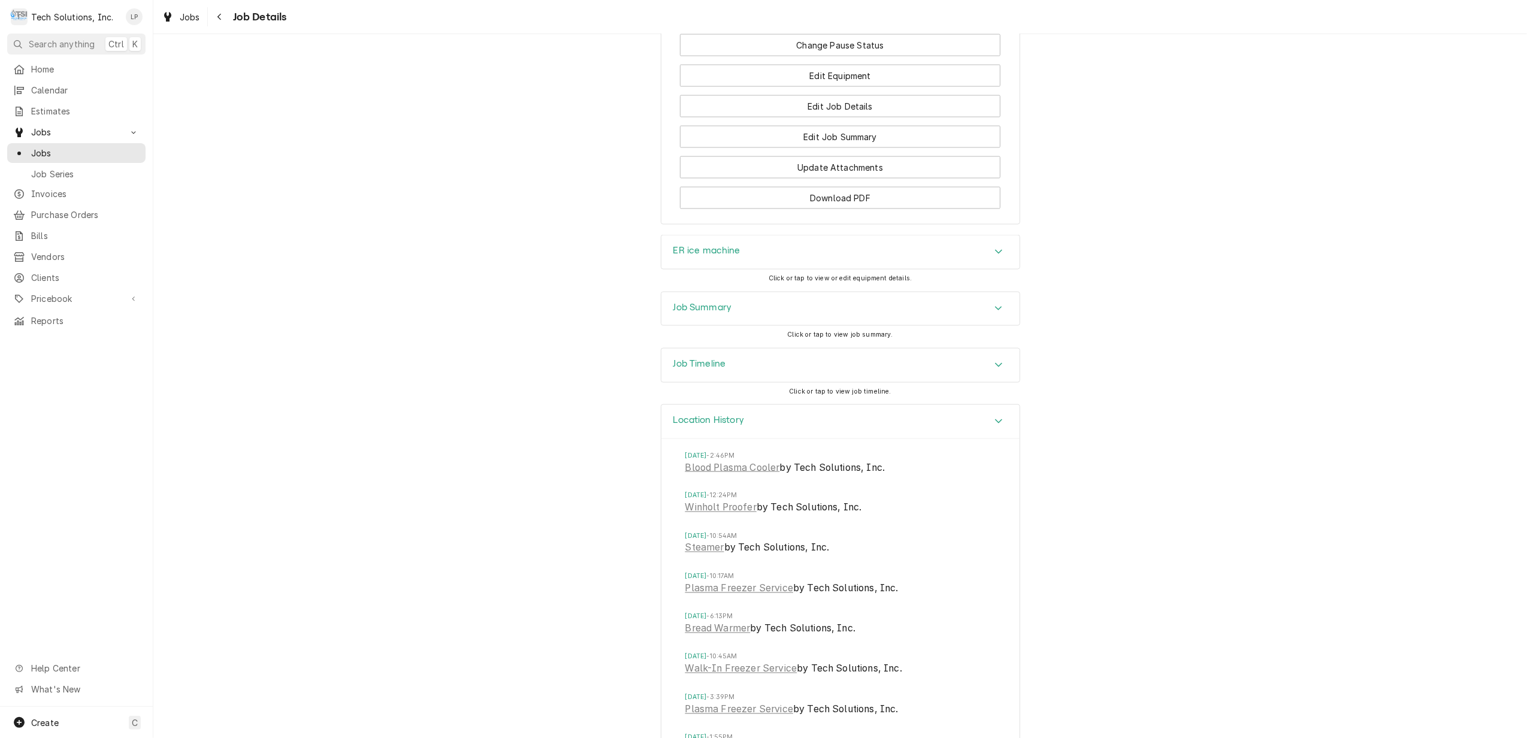
scroll to position [1747, 0]
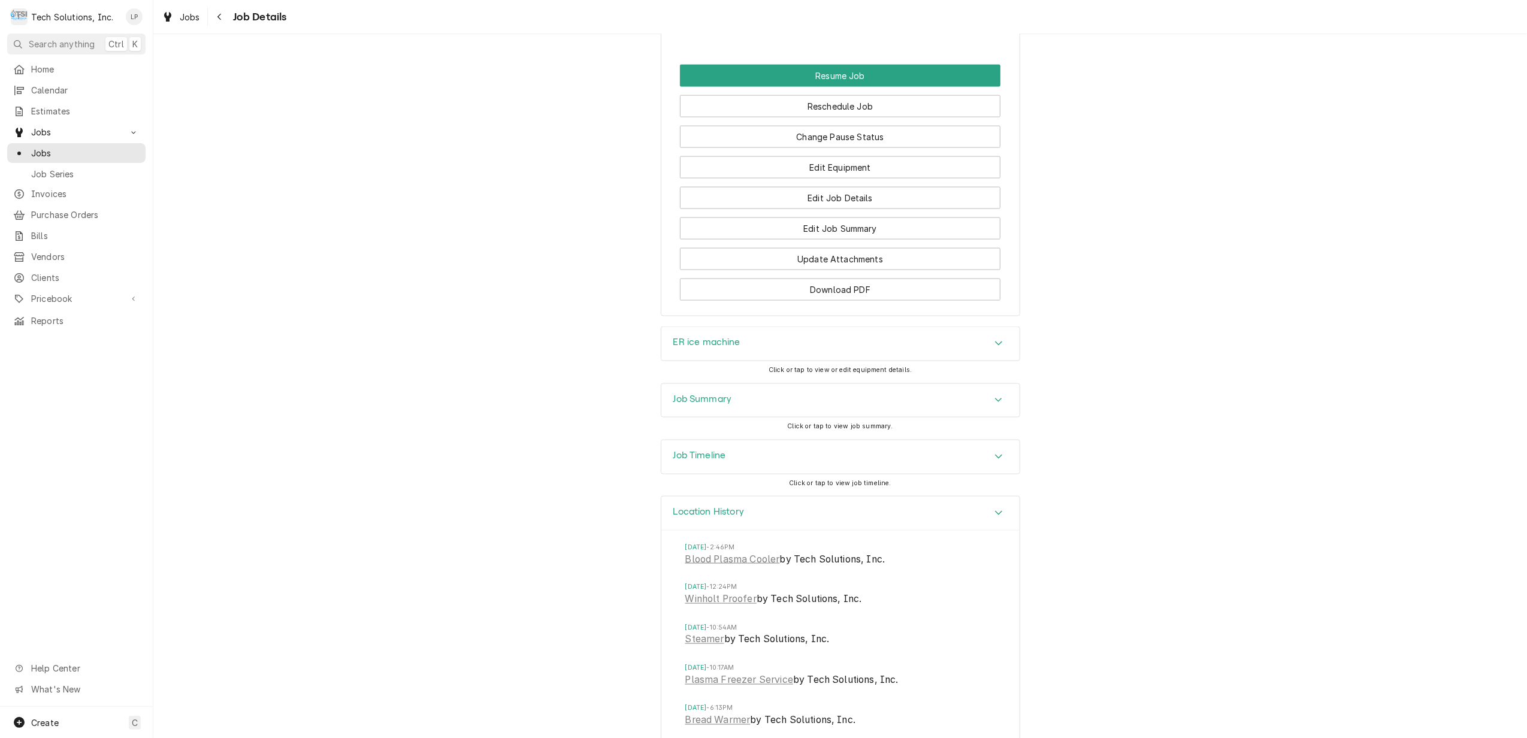
click at [995, 452] on icon "Accordion Header" at bounding box center [999, 457] width 8 height 10
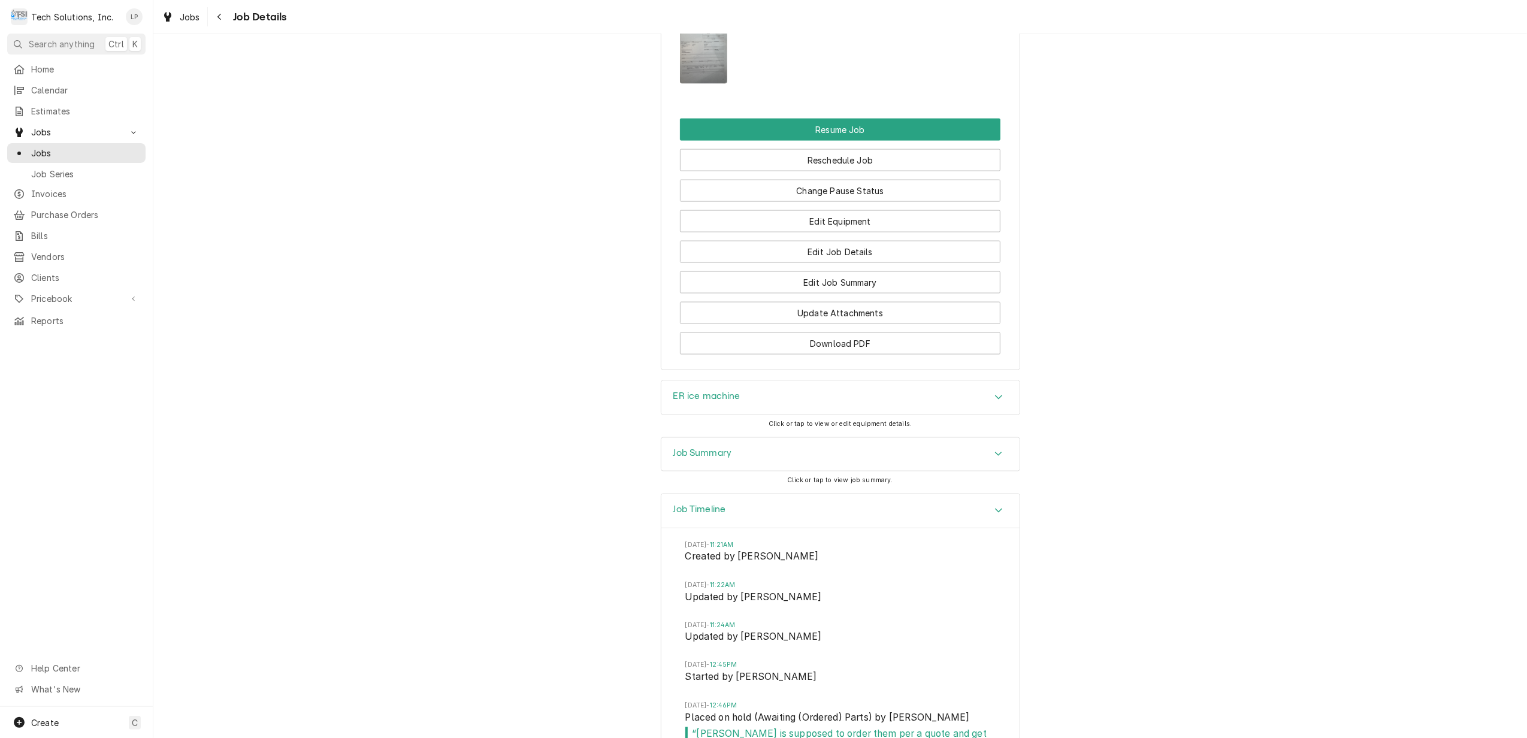
scroll to position [1667, 0]
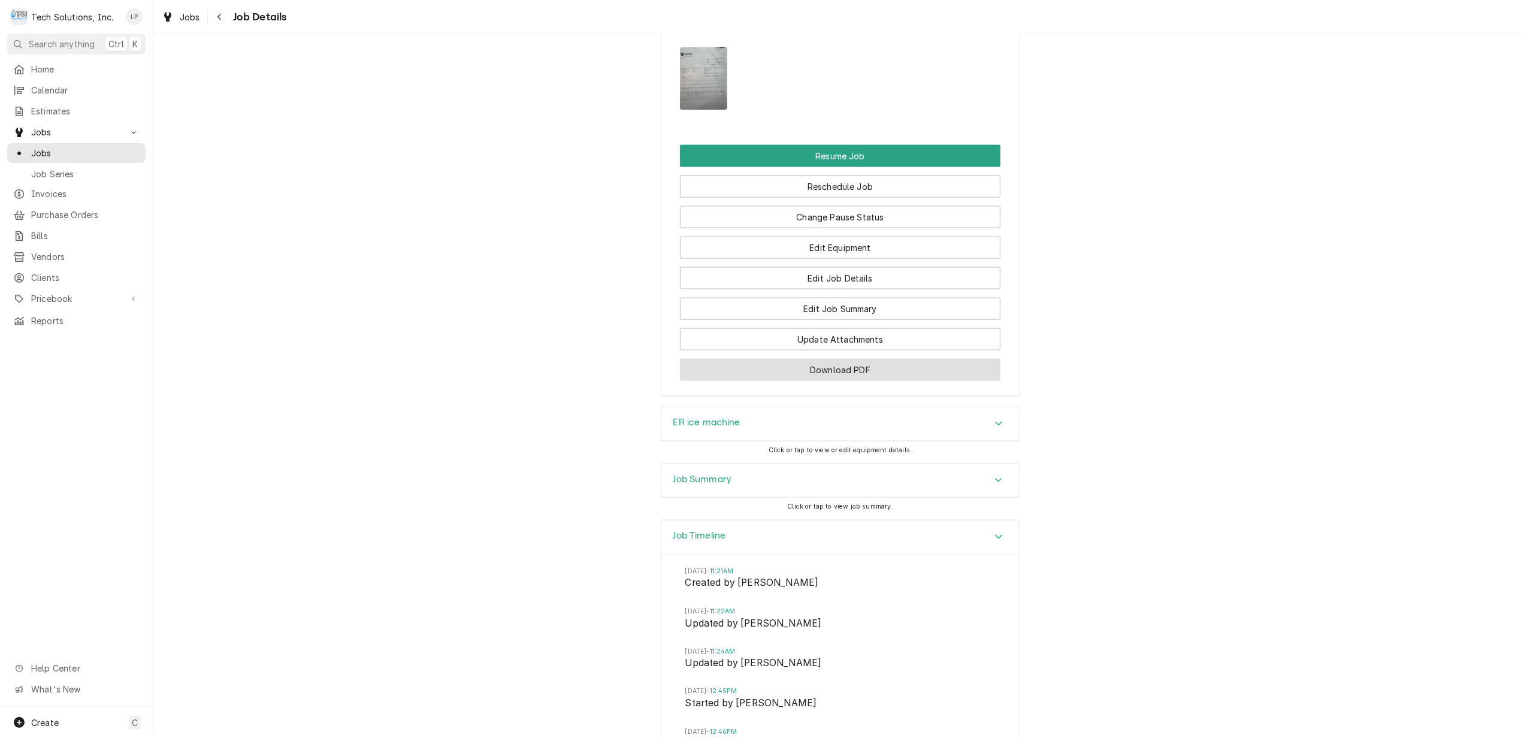
click at [876, 359] on button "Download PDF" at bounding box center [840, 370] width 321 height 22
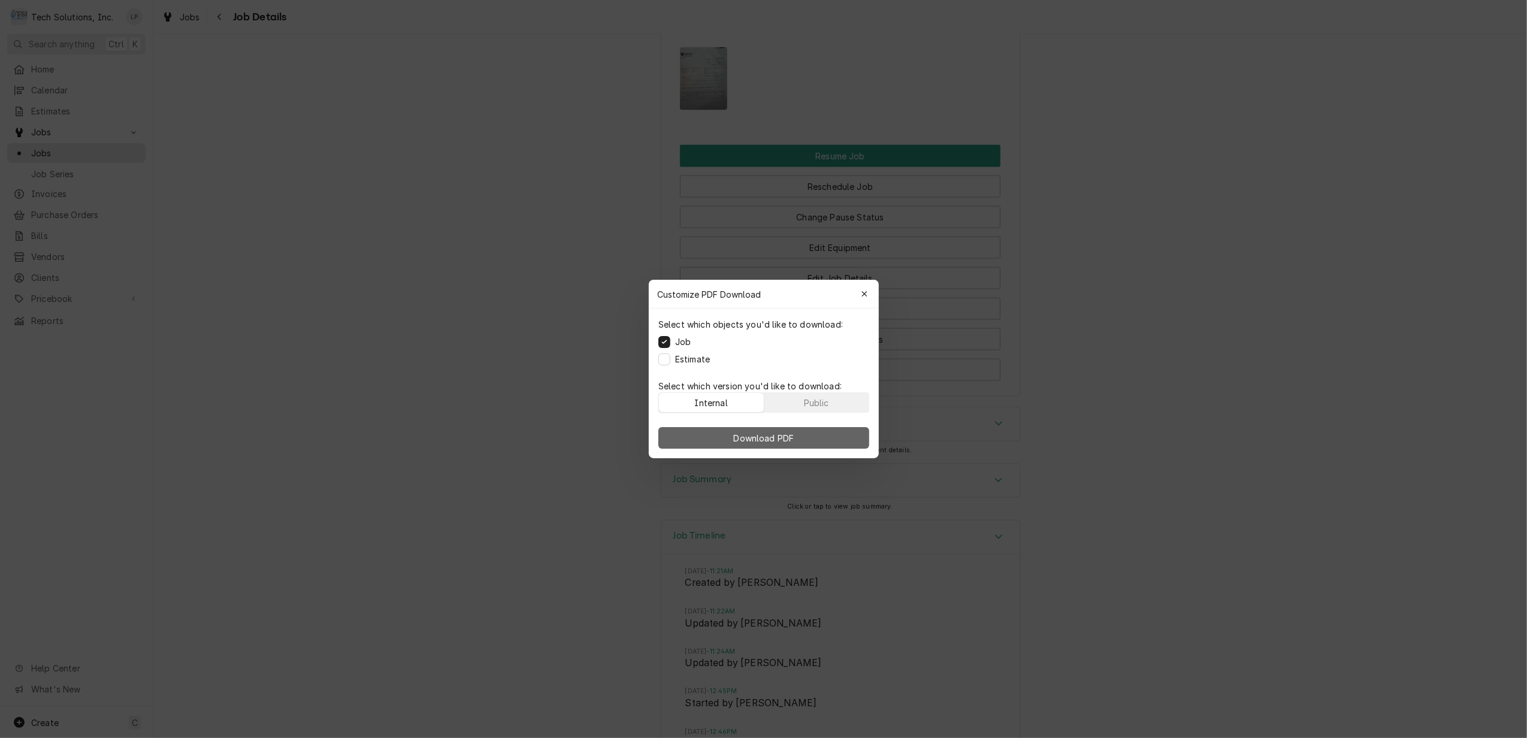
click at [798, 431] on button "Download PDF" at bounding box center [764, 438] width 211 height 22
